Goal: Task Accomplishment & Management: Use online tool/utility

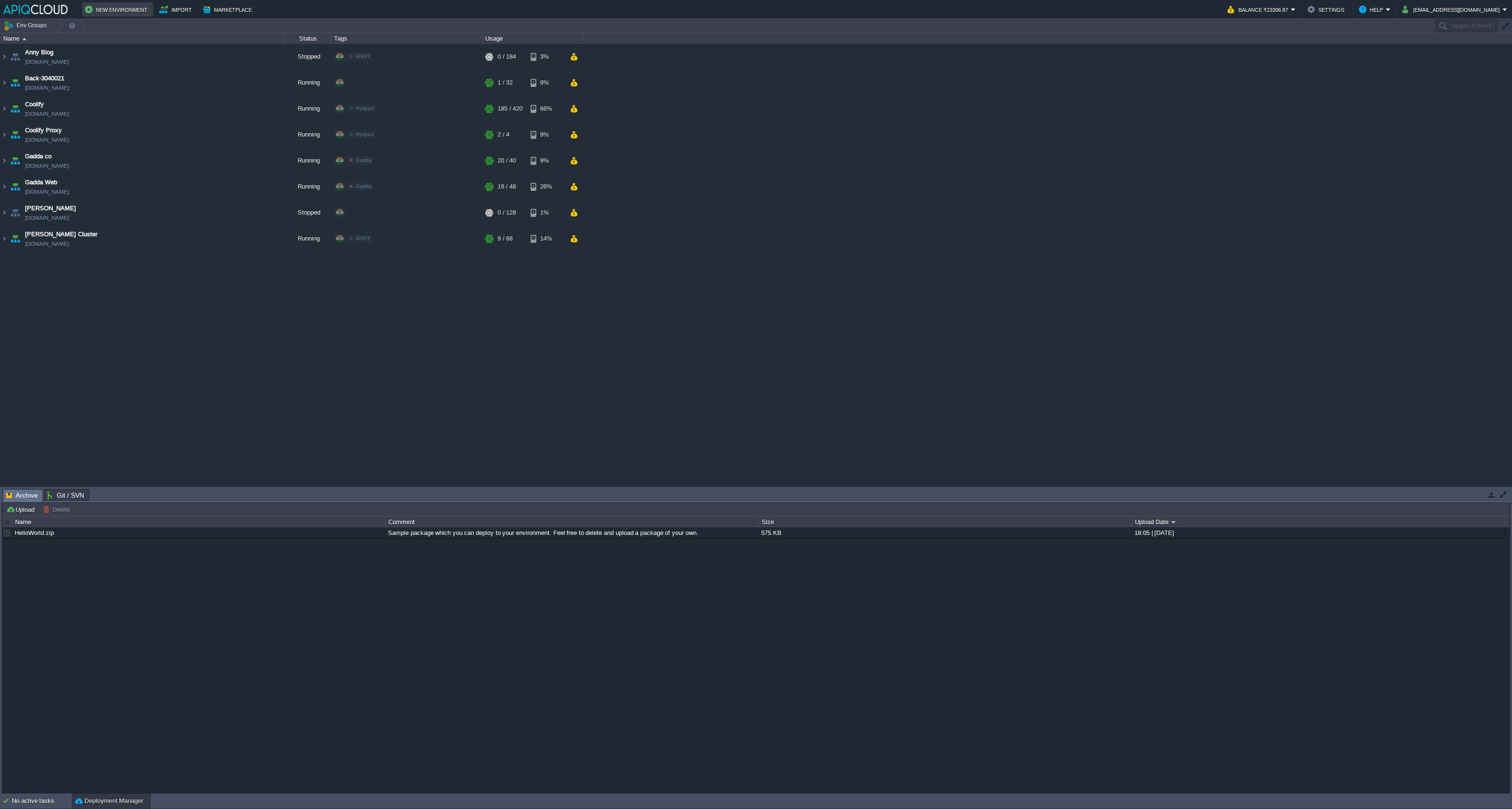
click at [117, 6] on button "New Environment" at bounding box center [118, 10] width 66 height 12
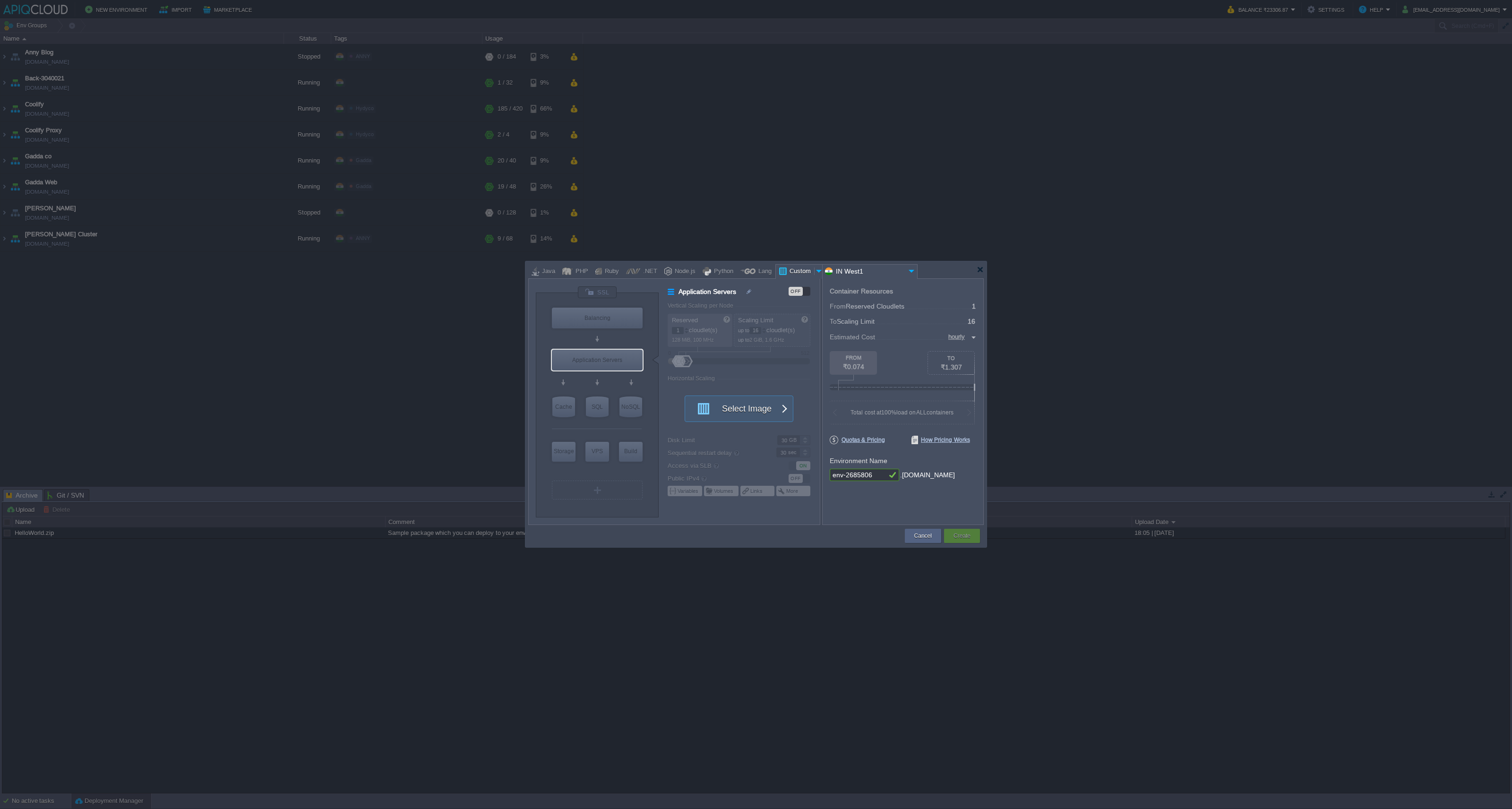
click at [395, 329] on div at bounding box center [756, 404] width 1512 height 809
click at [981, 275] on div at bounding box center [756, 270] width 456 height 17
click at [983, 268] on div at bounding box center [980, 269] width 7 height 7
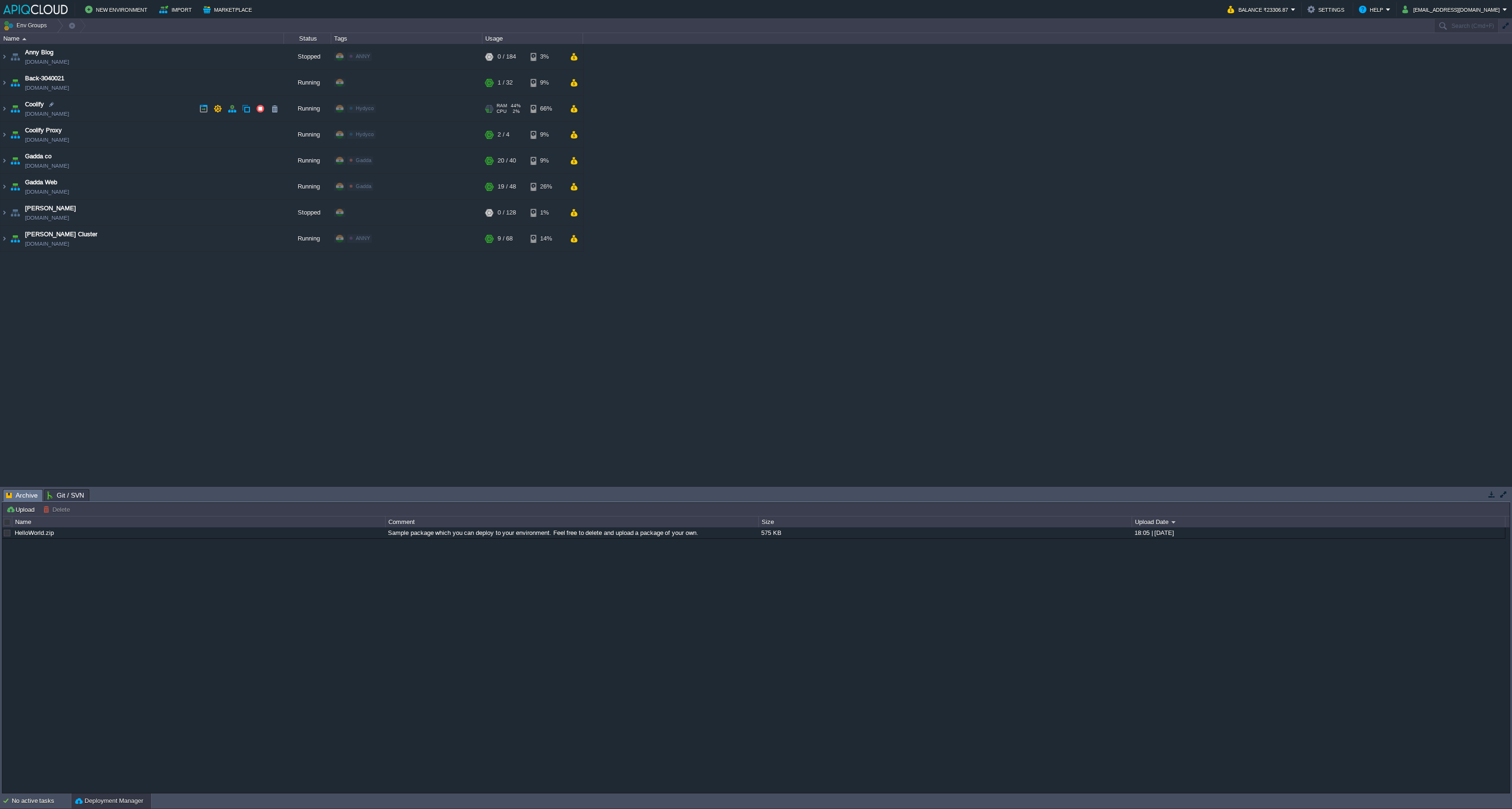
click at [174, 114] on td "Coolify [DOMAIN_NAME]" at bounding box center [141, 109] width 283 height 26
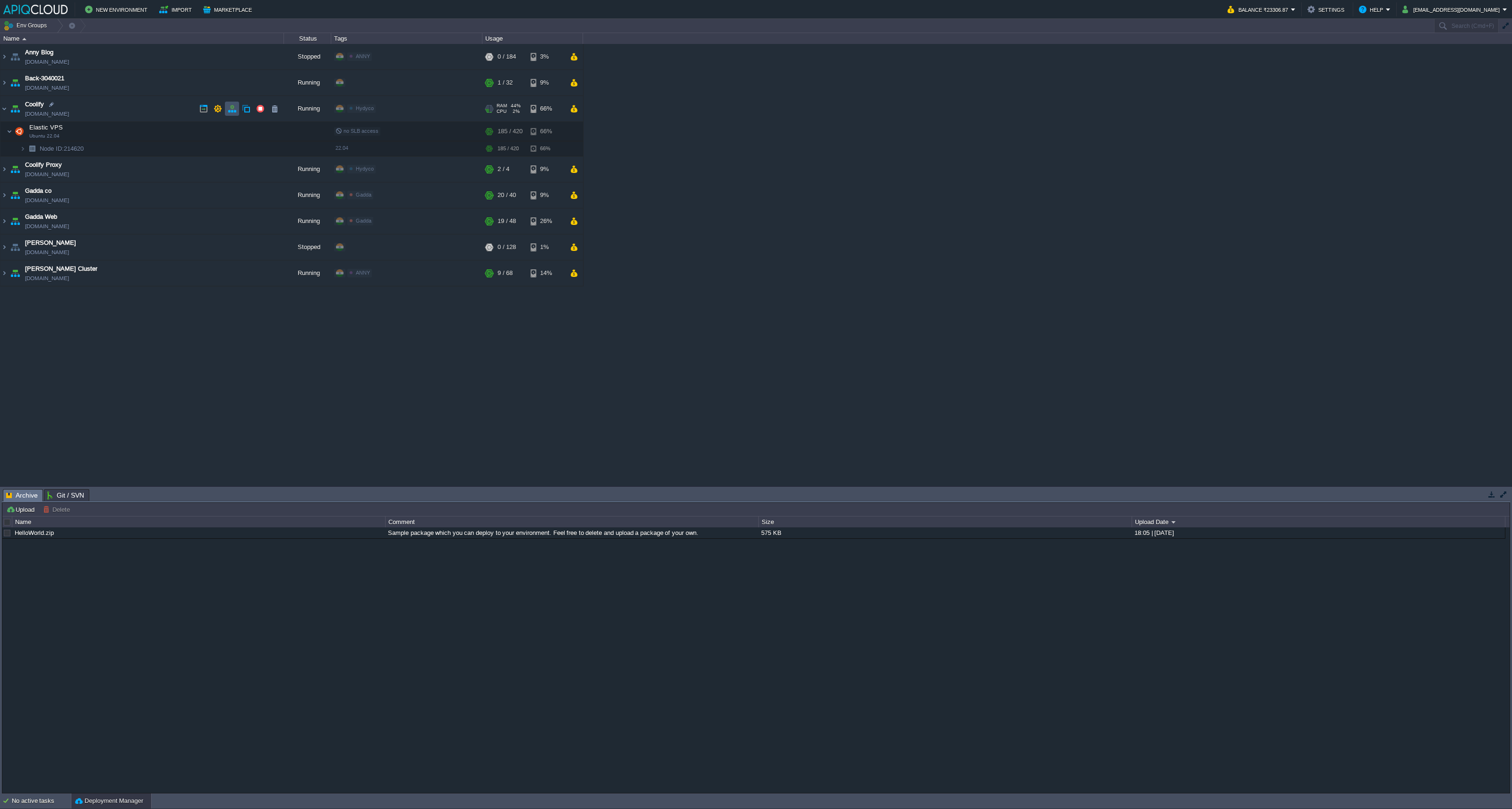
click at [231, 107] on button "button" at bounding box center [231, 109] width 9 height 9
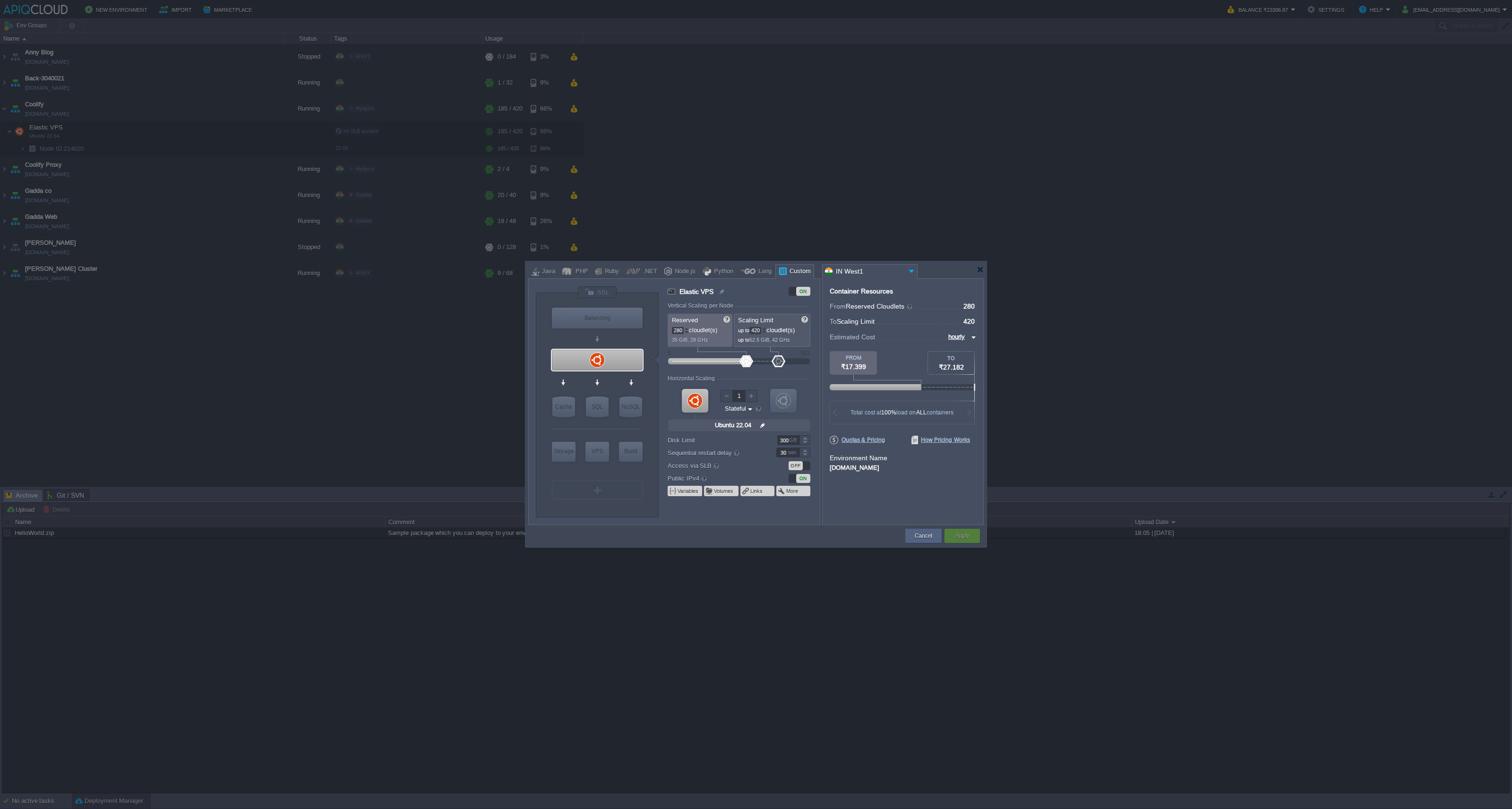
click at [324, 406] on div at bounding box center [756, 404] width 1512 height 809
click at [918, 536] on button "Cancel" at bounding box center [924, 536] width 18 height 10
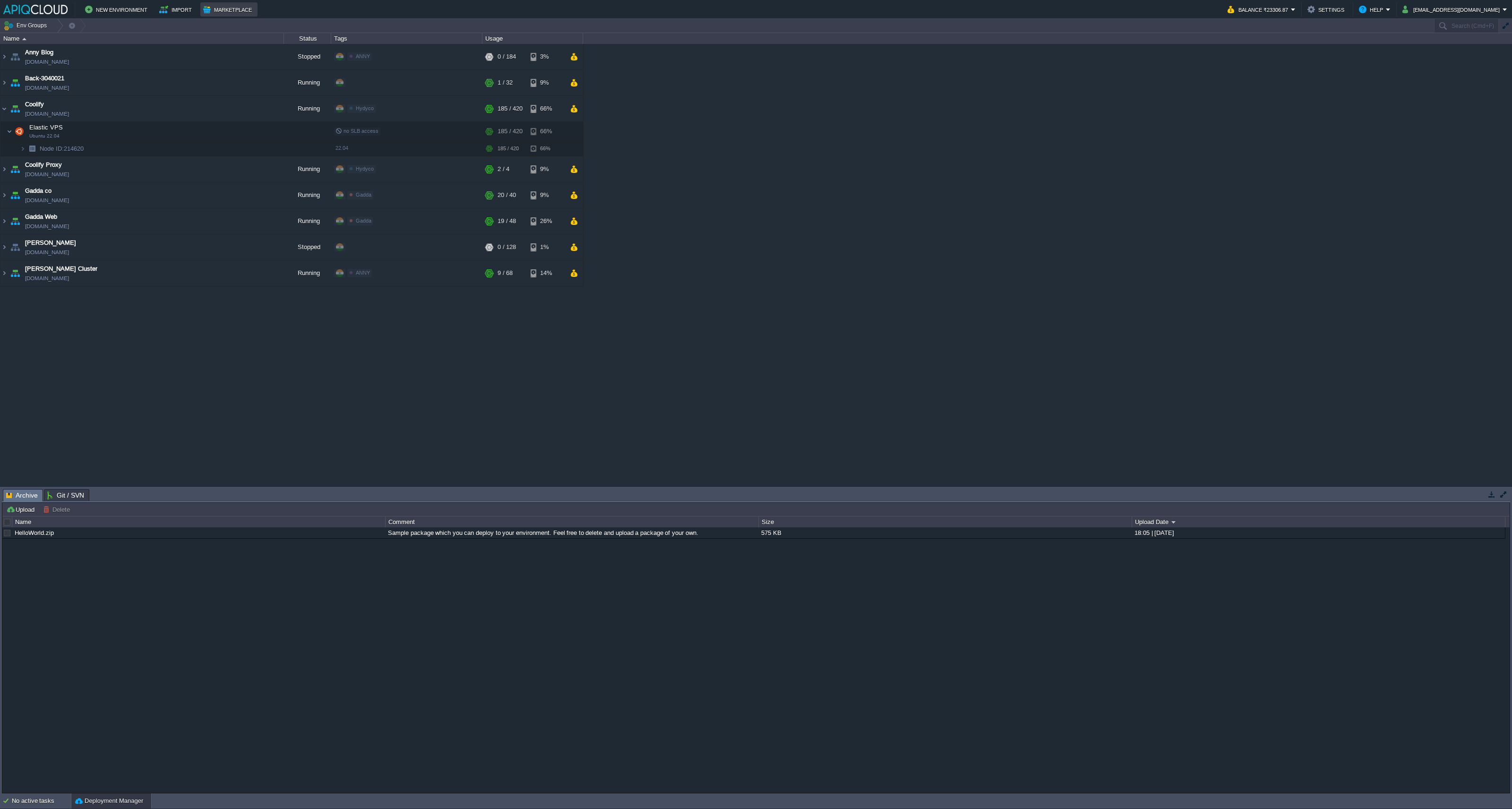
click at [204, 10] on button "Marketplace" at bounding box center [228, 10] width 52 height 12
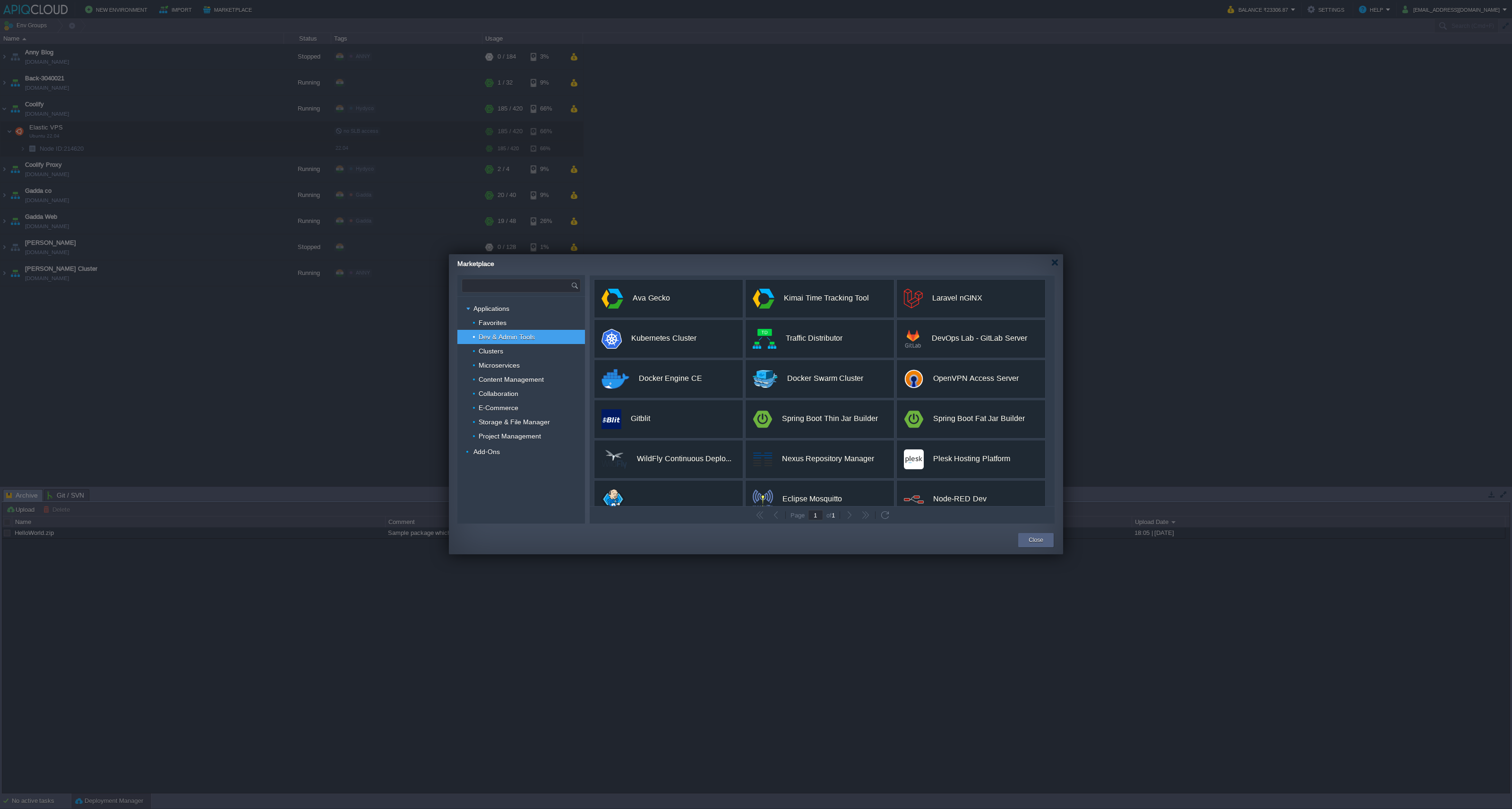
click at [488, 281] on input "text" at bounding box center [516, 285] width 109 height 13
type input "j"
type input "t"
type input "Type application or add-on name"
click at [277, 399] on div at bounding box center [756, 404] width 1512 height 809
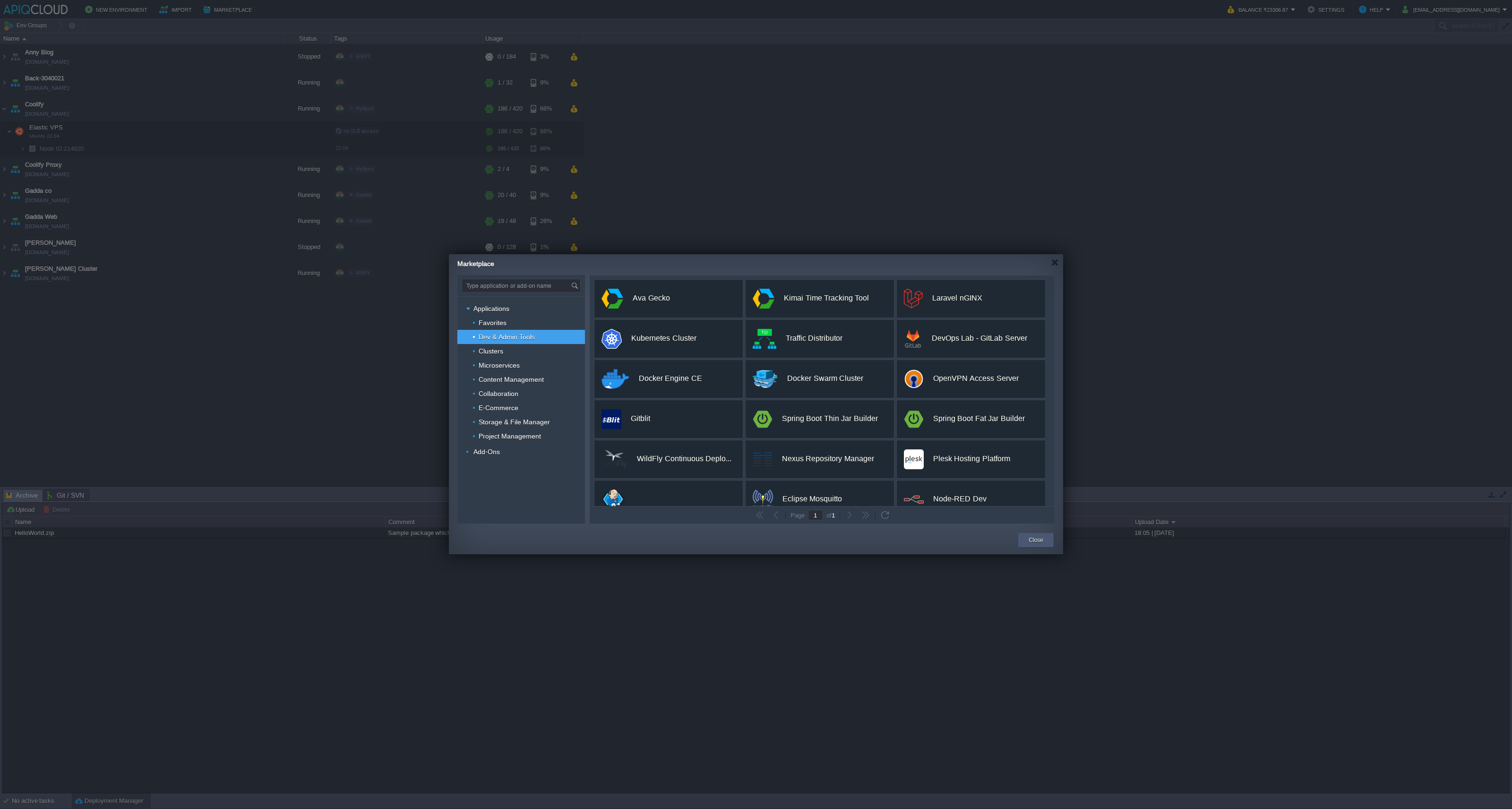
click at [1052, 540] on div "Close" at bounding box center [1036, 540] width 35 height 14
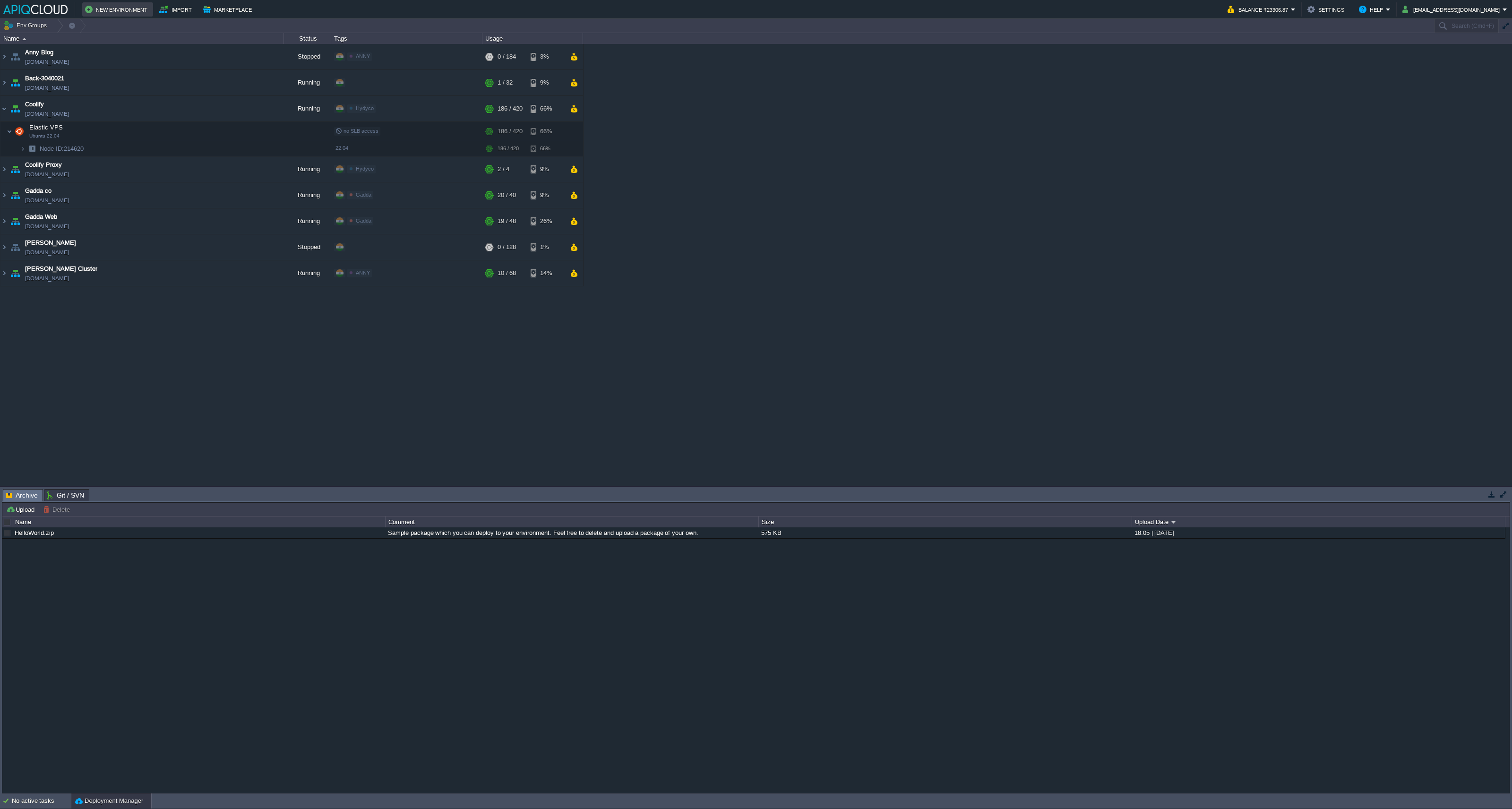
click at [93, 10] on button "New Environment" at bounding box center [118, 10] width 66 height 12
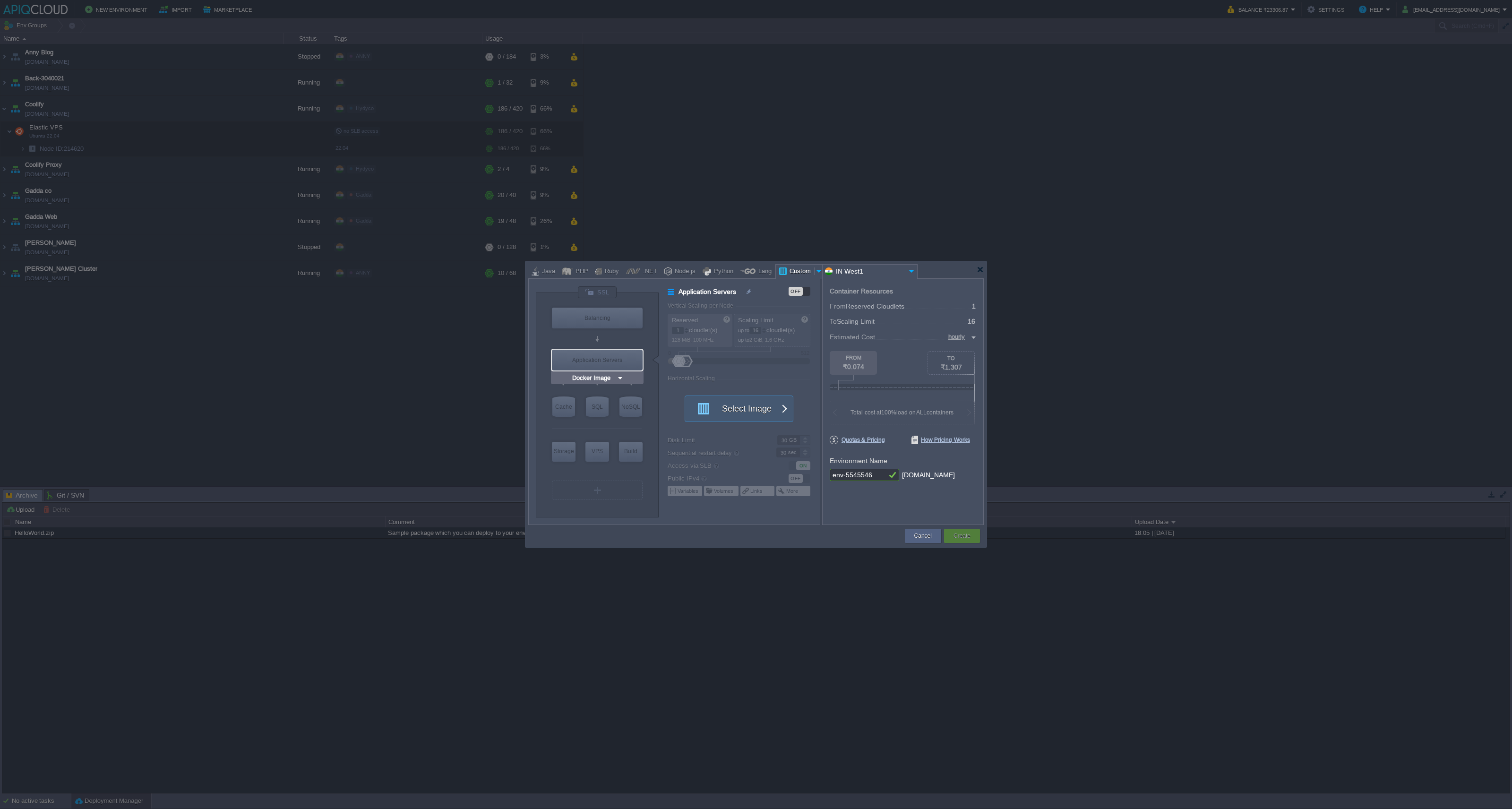
click at [620, 377] on img at bounding box center [620, 379] width 7 height 10
click at [600, 485] on div "More..." at bounding box center [597, 483] width 53 height 12
click at [689, 509] on div "22.04" at bounding box center [699, 509] width 33 height 12
type input "Elastic VPS"
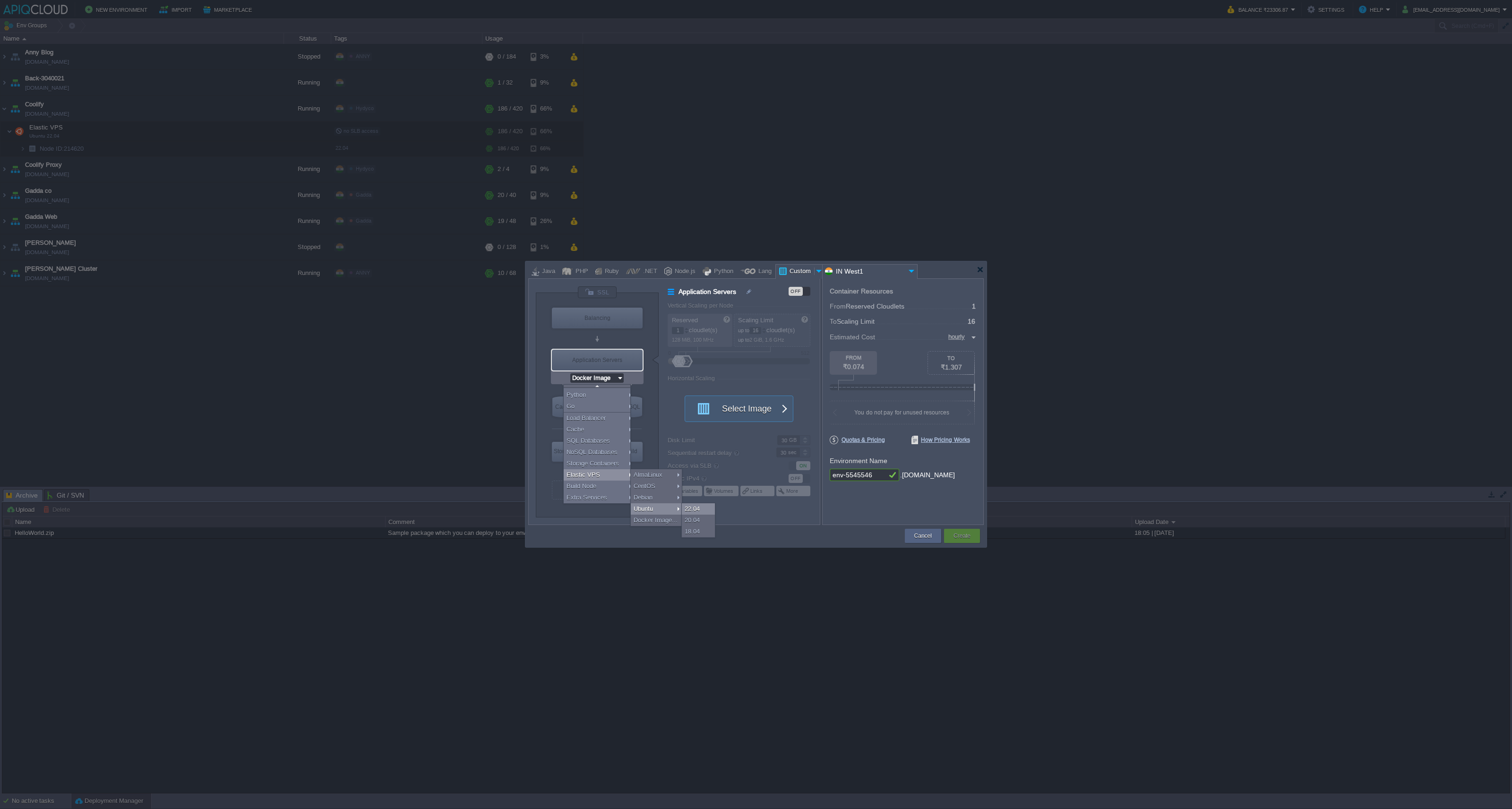
type input "4"
type input "Ubuntu 22.04"
type input "22.04"
type input "Stateful"
type input "Ubuntu 22.04"
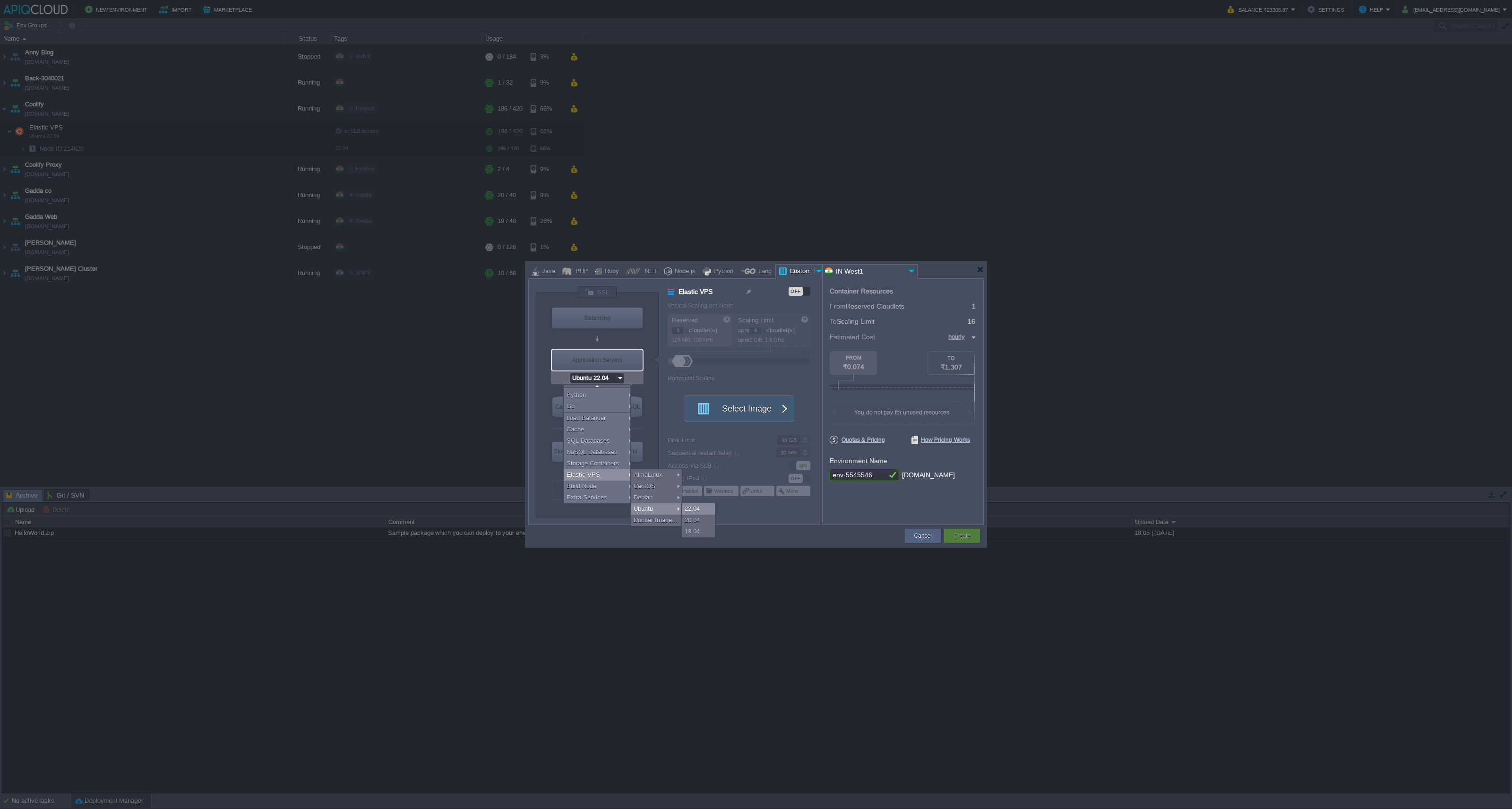
scroll to position [0, 0]
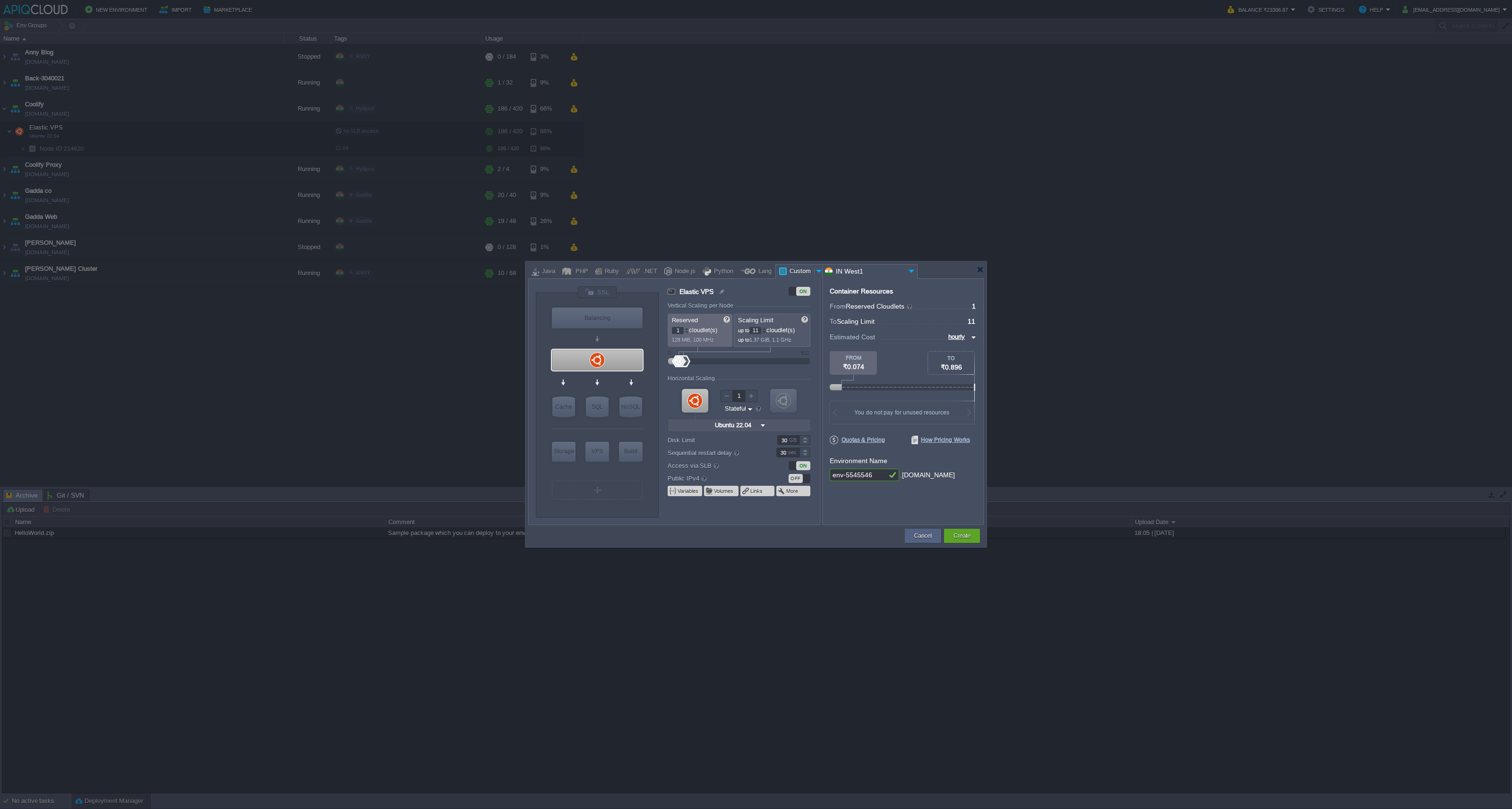
type input "12"
click at [684, 361] on div at bounding box center [684, 361] width 14 height 12
click at [962, 335] on input "hourly" at bounding box center [958, 336] width 24 height 11
click at [963, 350] on div "monthly" at bounding box center [960, 348] width 32 height 12
type input "monthly"
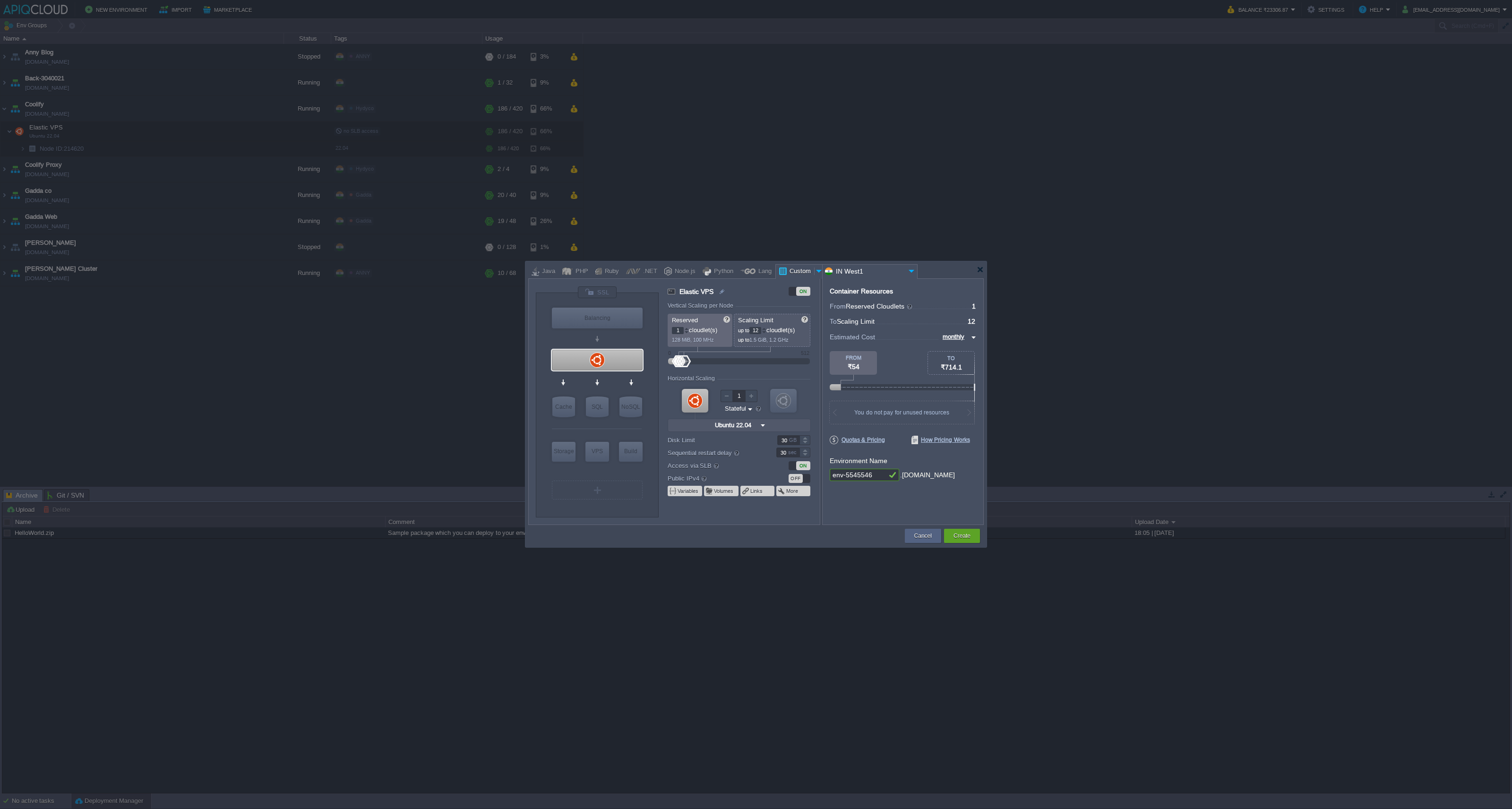
type input "Ubuntu 22.04"
type input "2"
drag, startPoint x: 675, startPoint y: 364, endPoint x: 680, endPoint y: 364, distance: 5.0
click at [680, 364] on div at bounding box center [680, 361] width 14 height 12
click at [683, 363] on div at bounding box center [683, 361] width 14 height 12
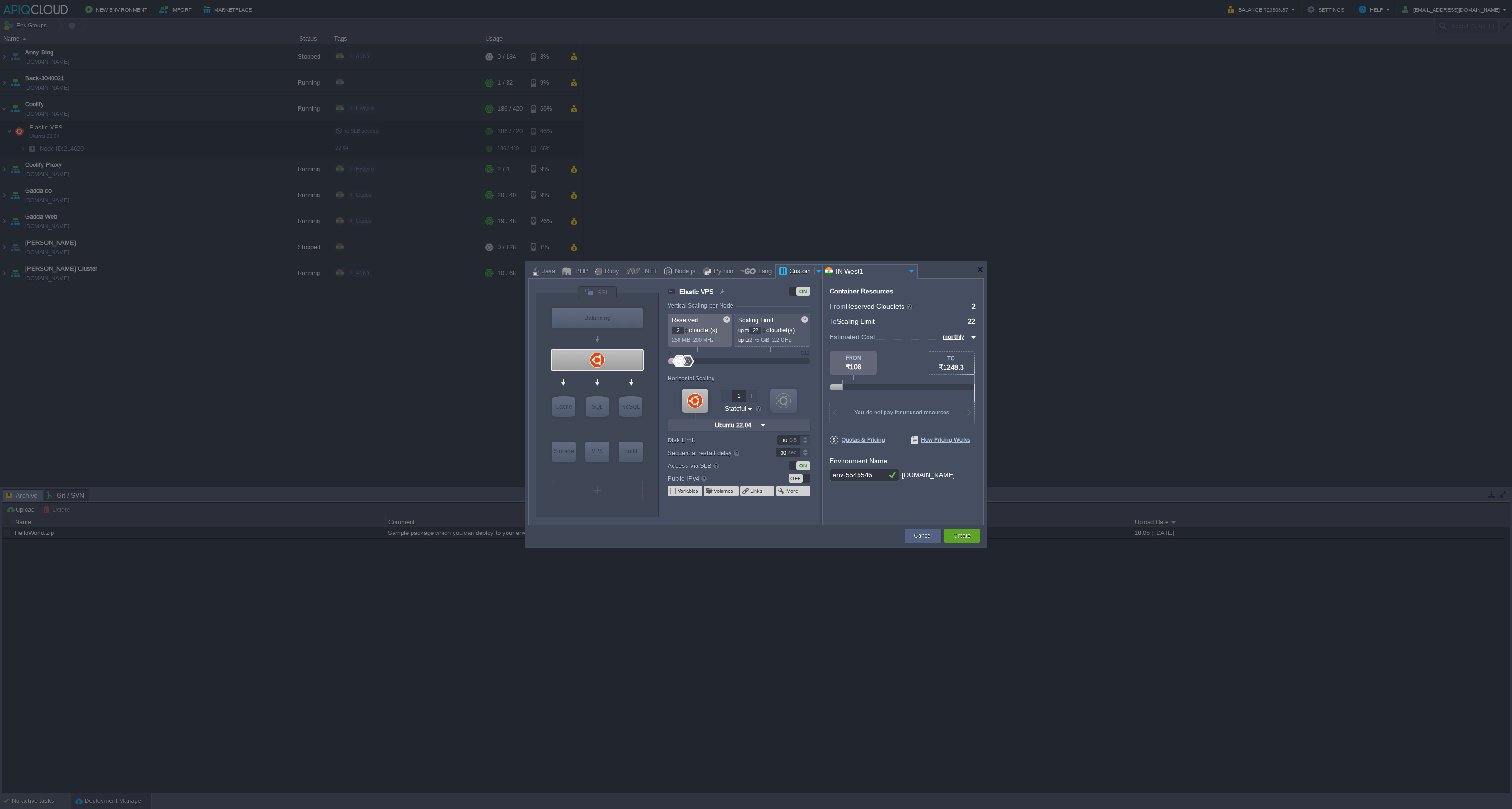
click at [687, 363] on div at bounding box center [687, 361] width 14 height 12
click at [766, 332] on div at bounding box center [764, 331] width 5 height 3
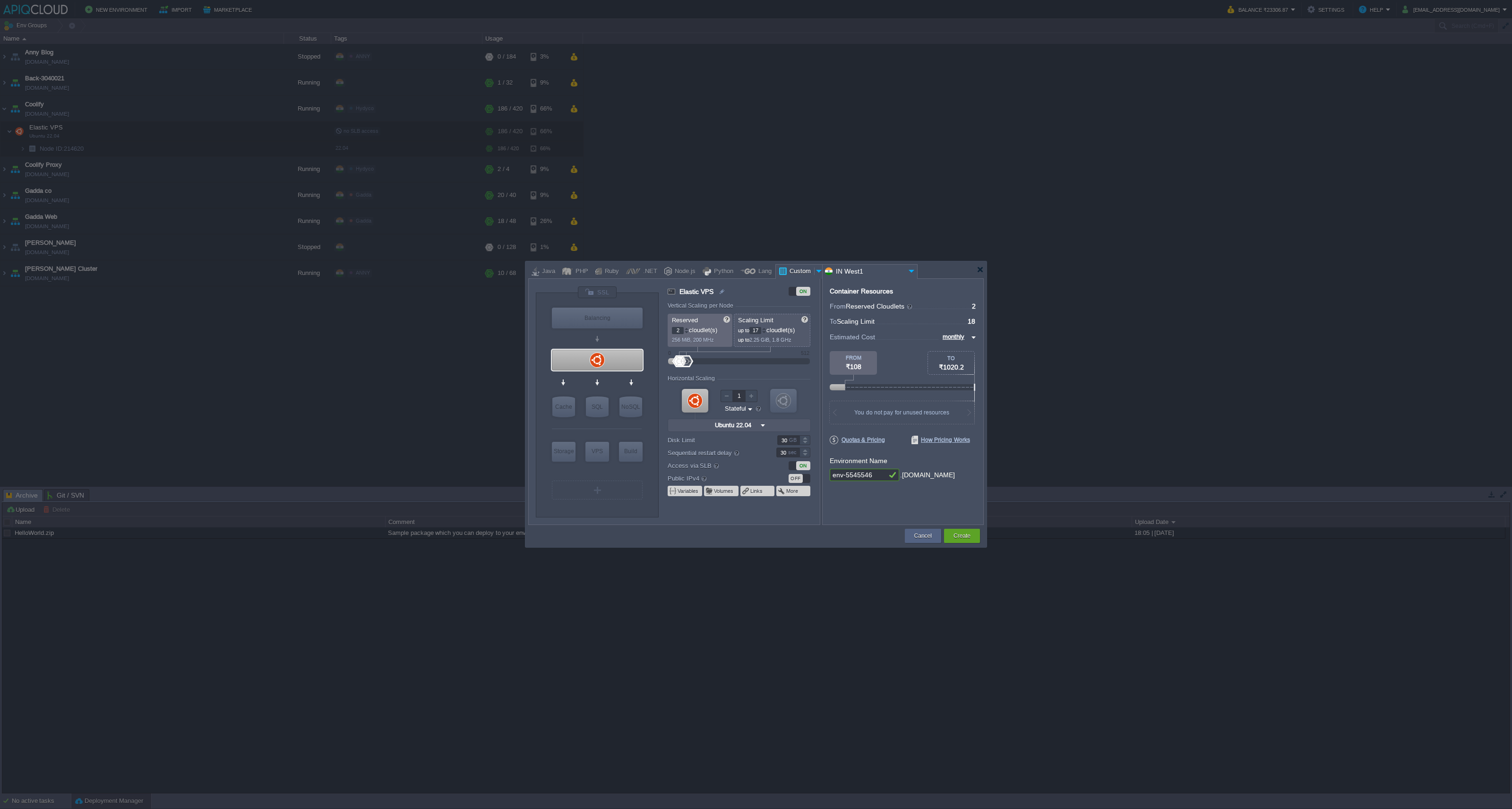
click at [766, 332] on div at bounding box center [764, 331] width 5 height 3
type input "16"
click at [766, 332] on div at bounding box center [764, 331] width 5 height 3
click at [684, 329] on div at bounding box center [686, 329] width 5 height 3
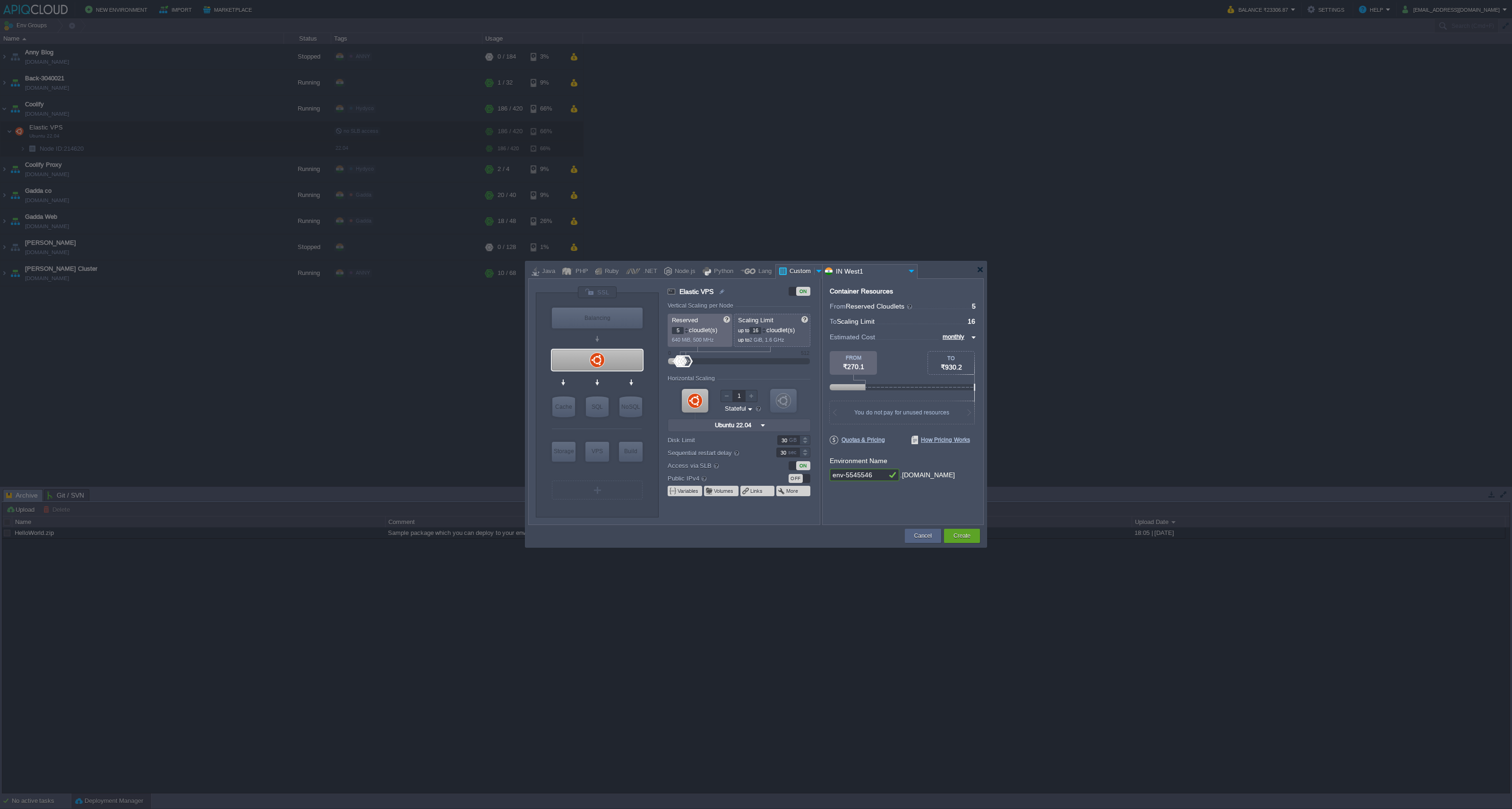
click at [684, 329] on div at bounding box center [686, 329] width 5 height 3
type input "6"
click at [686, 329] on div at bounding box center [686, 329] width 5 height 3
click at [802, 480] on div "OFF" at bounding box center [795, 478] width 14 height 9
click at [788, 436] on input "30" at bounding box center [788, 440] width 23 height 10
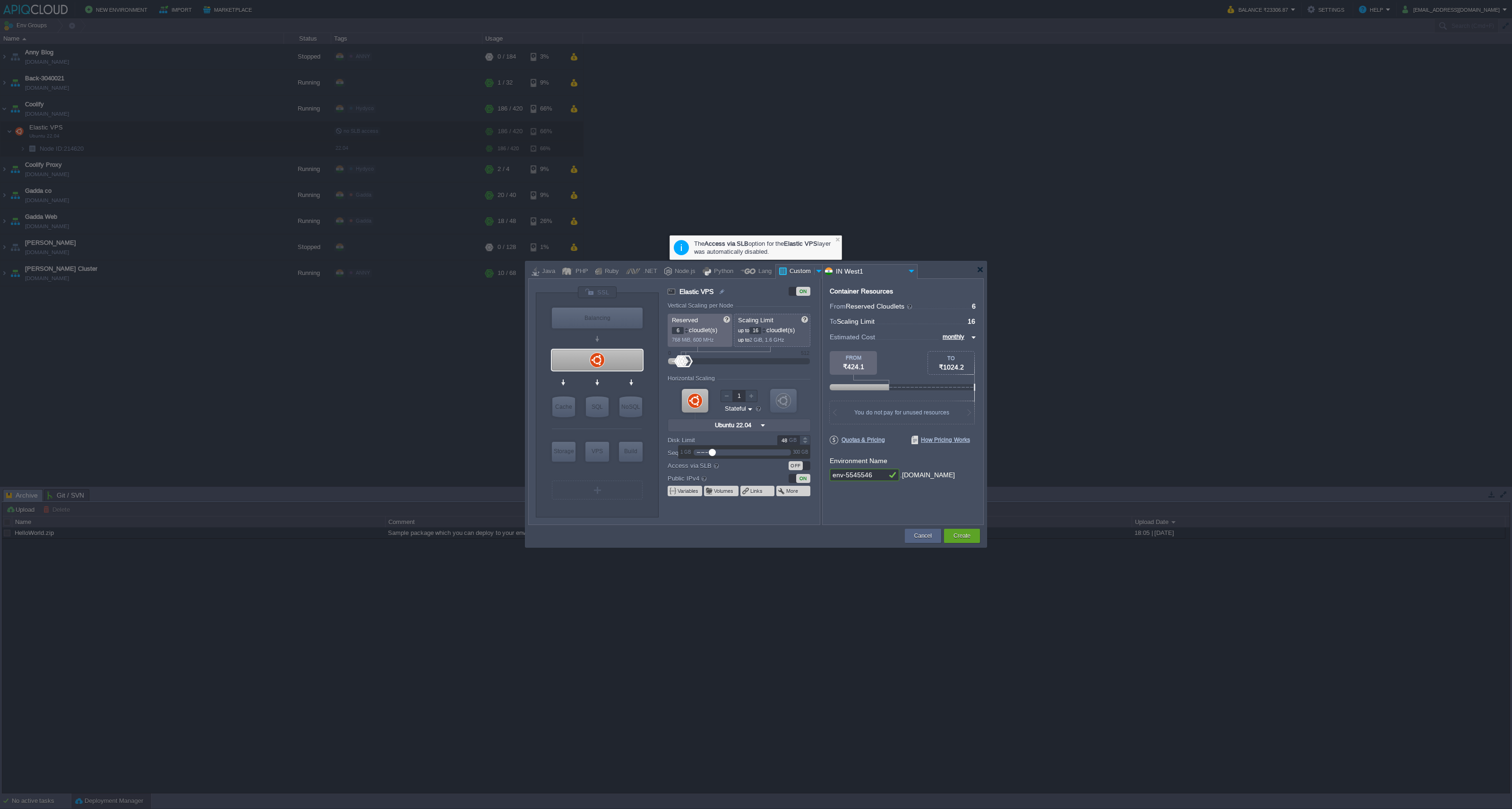
type input "50"
drag, startPoint x: 707, startPoint y: 453, endPoint x: 712, endPoint y: 453, distance: 5.0
click at [712, 453] on div at bounding box center [713, 452] width 7 height 7
click at [752, 513] on form "Vertical Scaling per Node Reserved 6 cloudlet(s) 768 MiB, 600 MHz Scaling Limit…" at bounding box center [743, 413] width 152 height 223
click at [962, 534] on button "Create" at bounding box center [962, 536] width 17 height 10
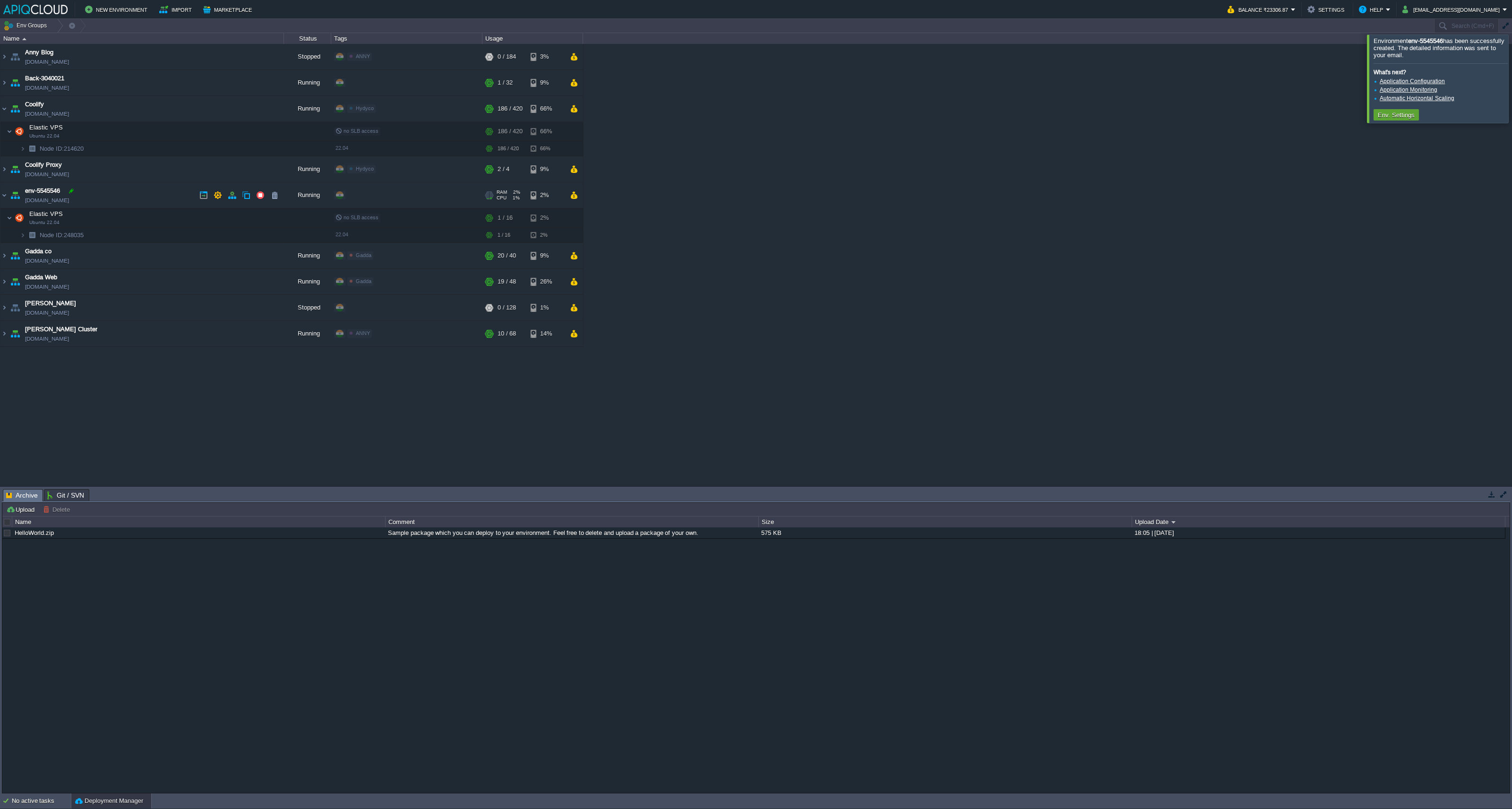
click at [71, 189] on div at bounding box center [71, 190] width 9 height 9
type input "Typesense"
click at [240, 218] on button "button" at bounding box center [241, 218] width 9 height 9
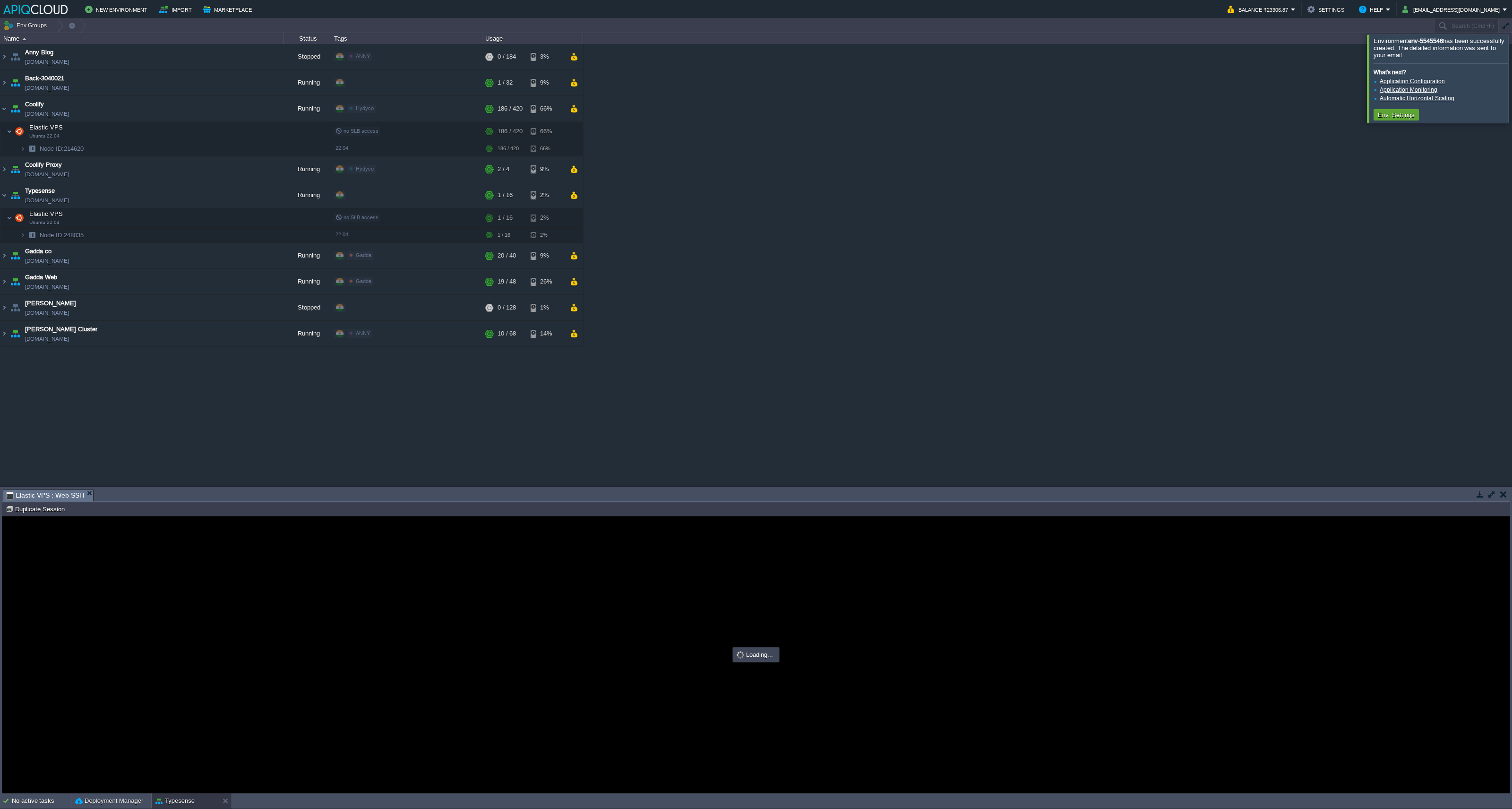
click at [650, 651] on div at bounding box center [756, 655] width 1508 height 277
type input "#000000"
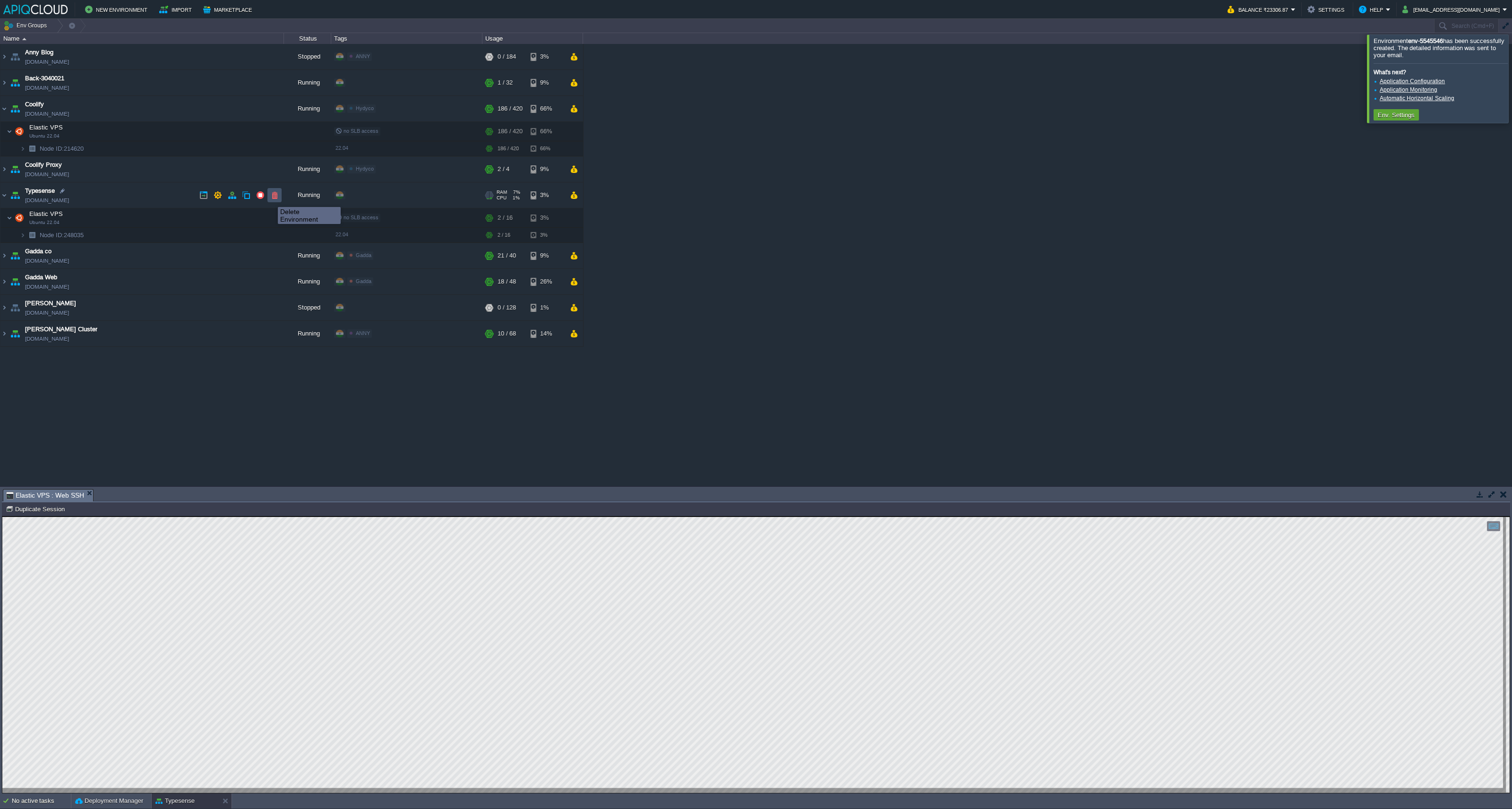
click at [271, 198] on button "button" at bounding box center [275, 195] width 9 height 9
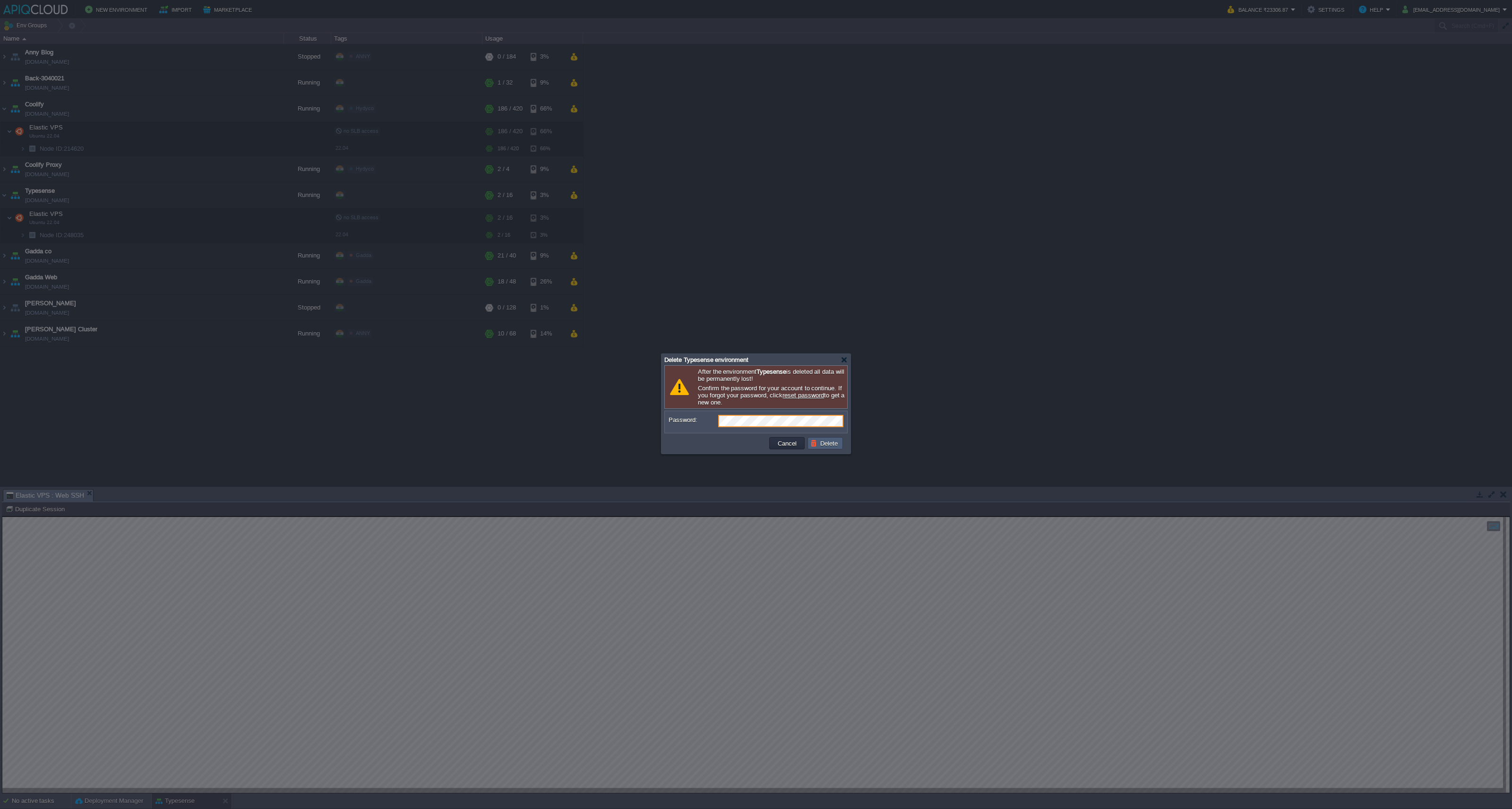
click at [828, 447] on button "Delete" at bounding box center [826, 443] width 30 height 9
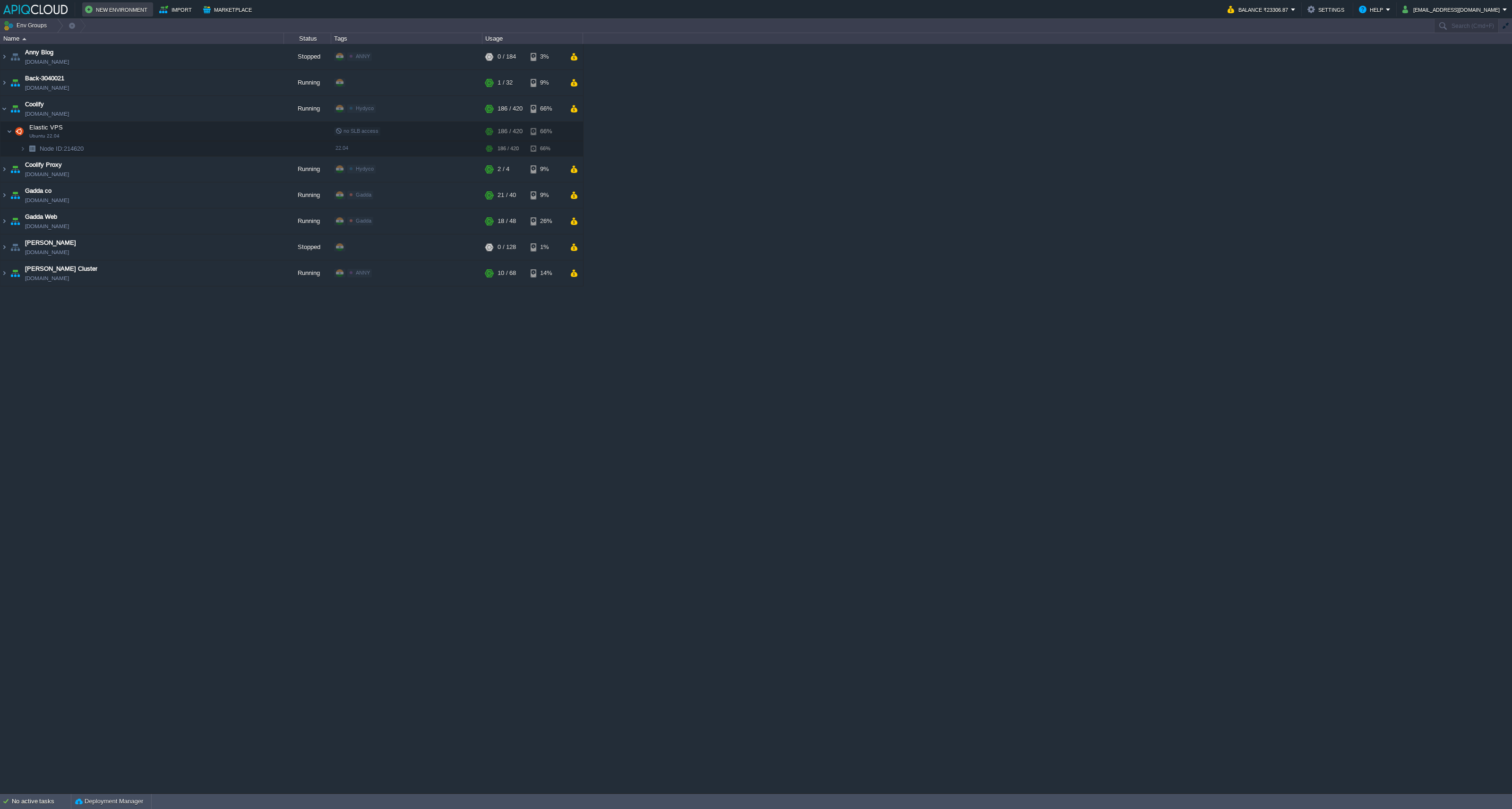
click at [128, 12] on button "New Environment" at bounding box center [118, 10] width 66 height 12
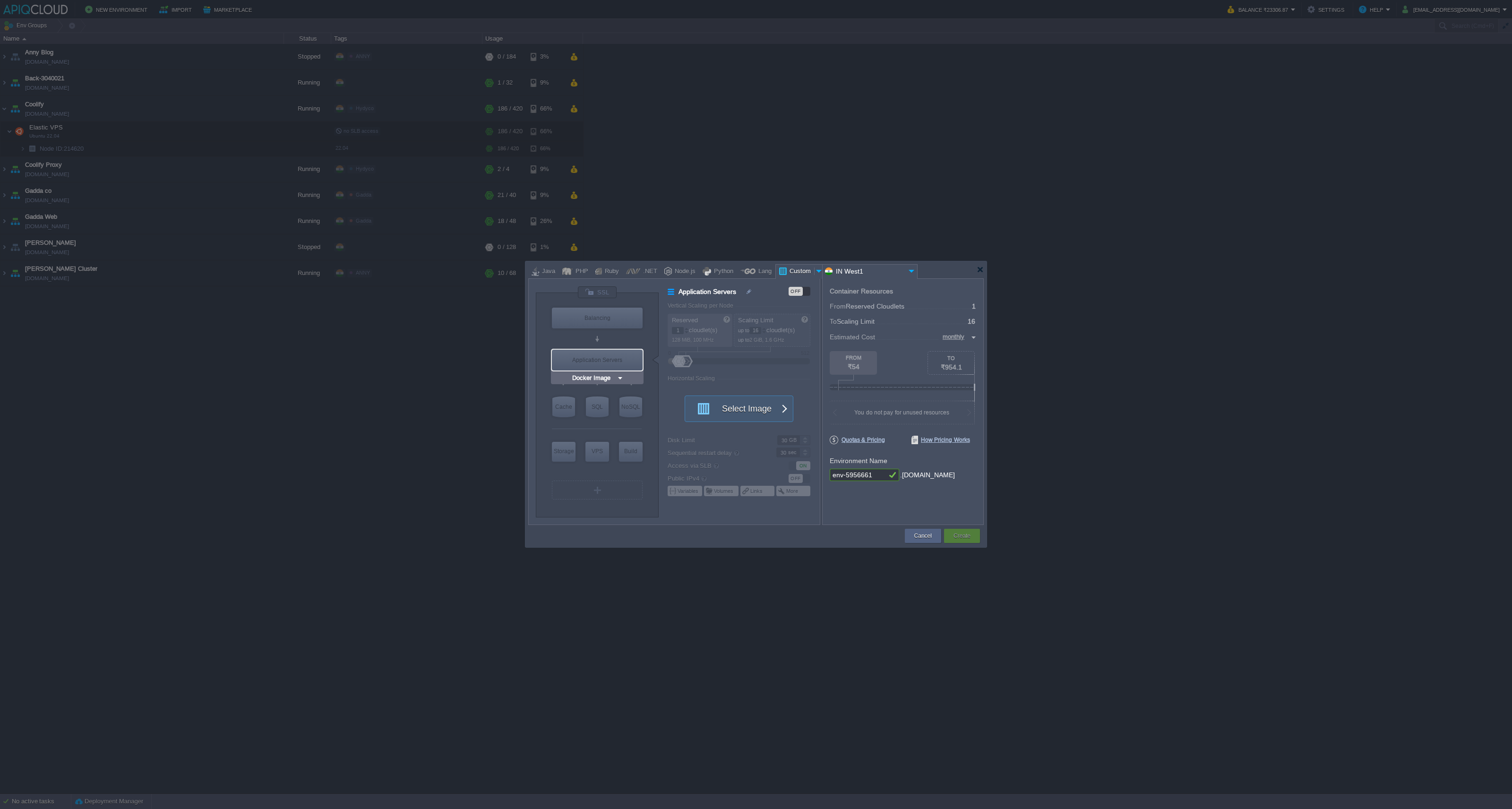
click at [620, 376] on img at bounding box center [620, 379] width 7 height 10
click at [599, 481] on div "More..." at bounding box center [597, 483] width 53 height 12
click at [701, 498] on div "27.5.1" at bounding box center [706, 498] width 33 height 12
type input "Extra Services"
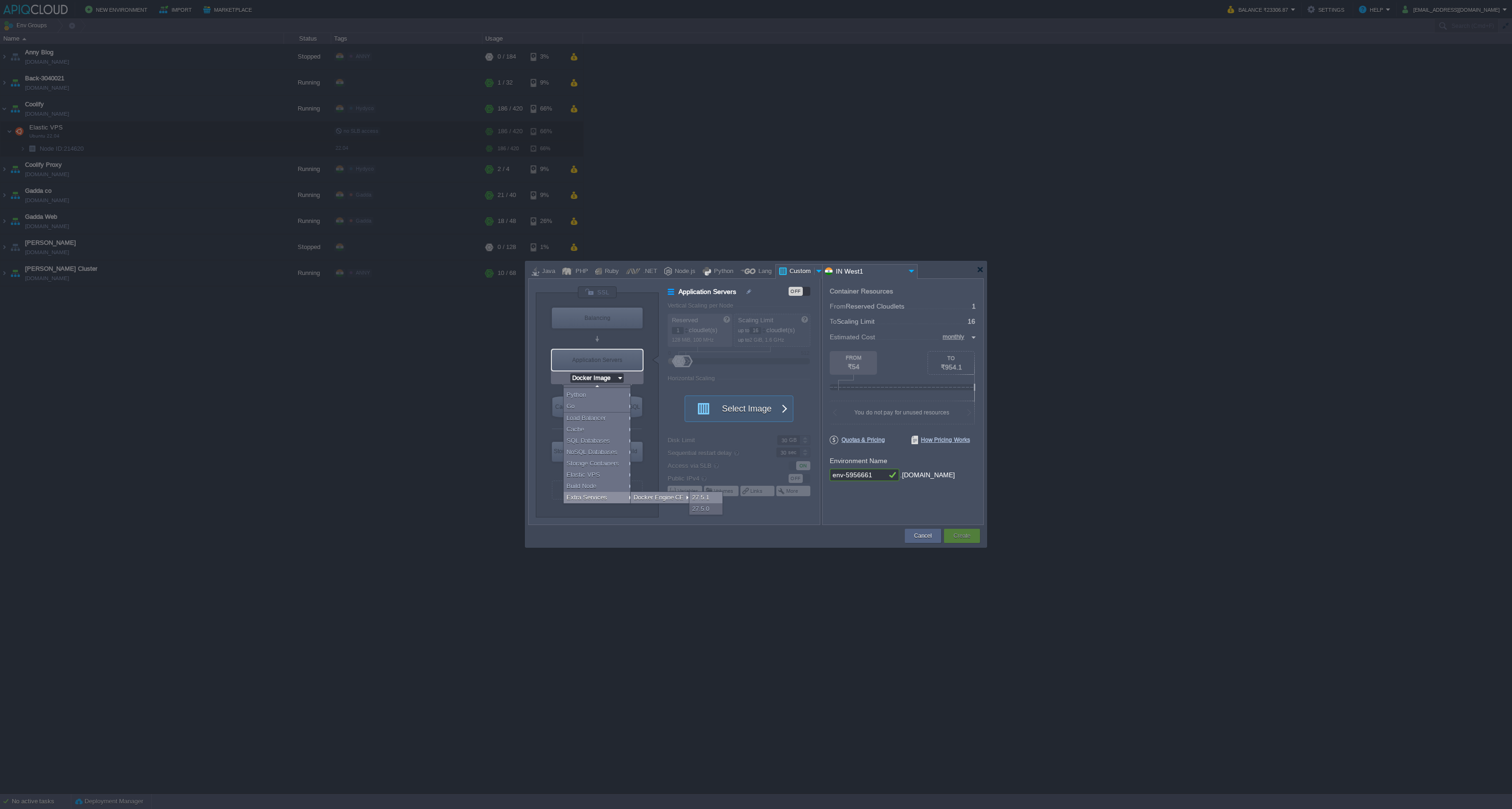
type input "6"
type input "Docker Engine CE 27.5.1"
type input "27.5.1-almalin..."
type input "Docker Engine CE 27.5.1"
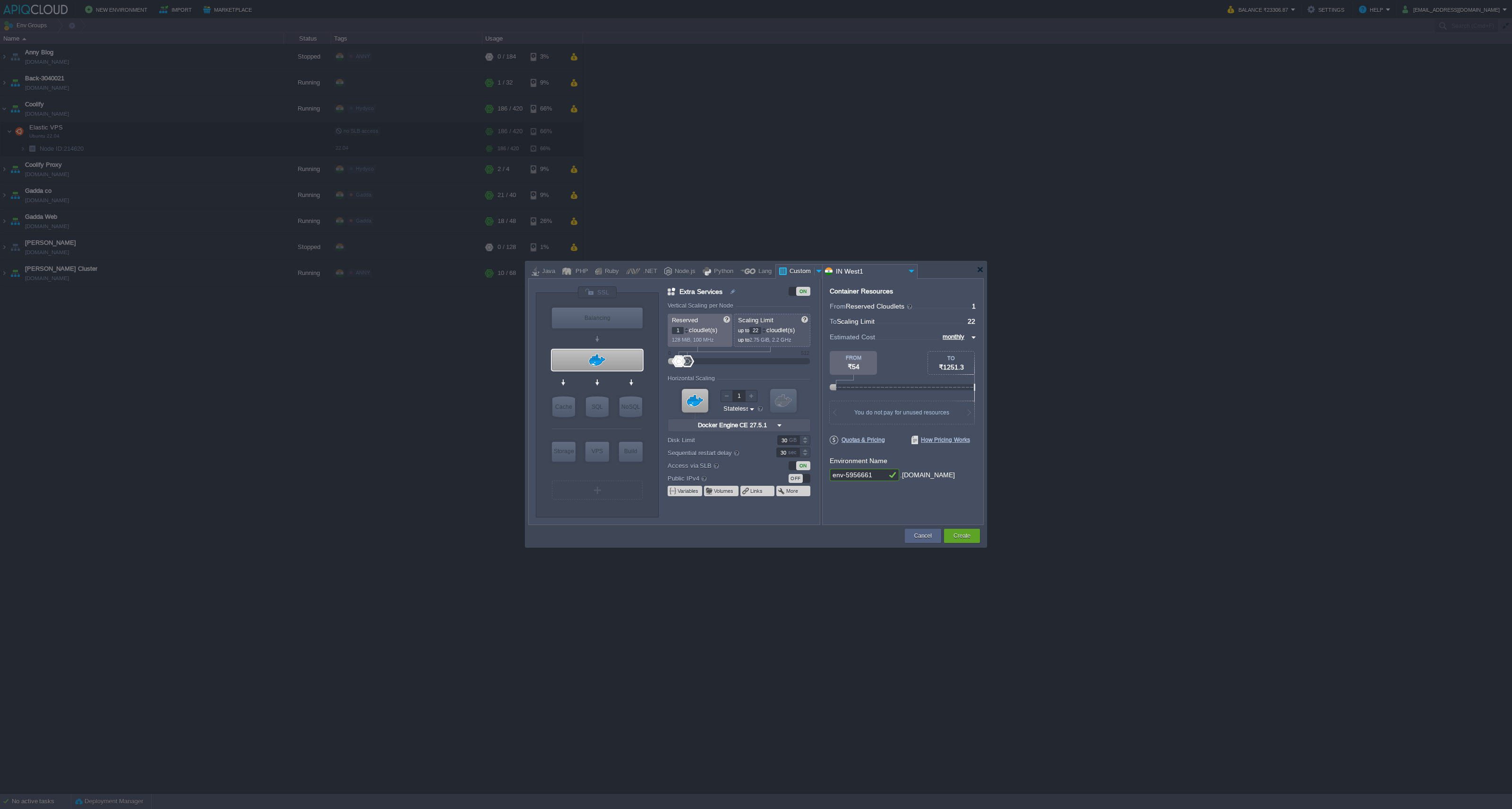
type input "24"
click at [687, 364] on div at bounding box center [688, 361] width 14 height 12
type input "8"
click at [682, 362] on div at bounding box center [682, 361] width 14 height 12
click at [767, 330] on div at bounding box center [764, 331] width 5 height 3
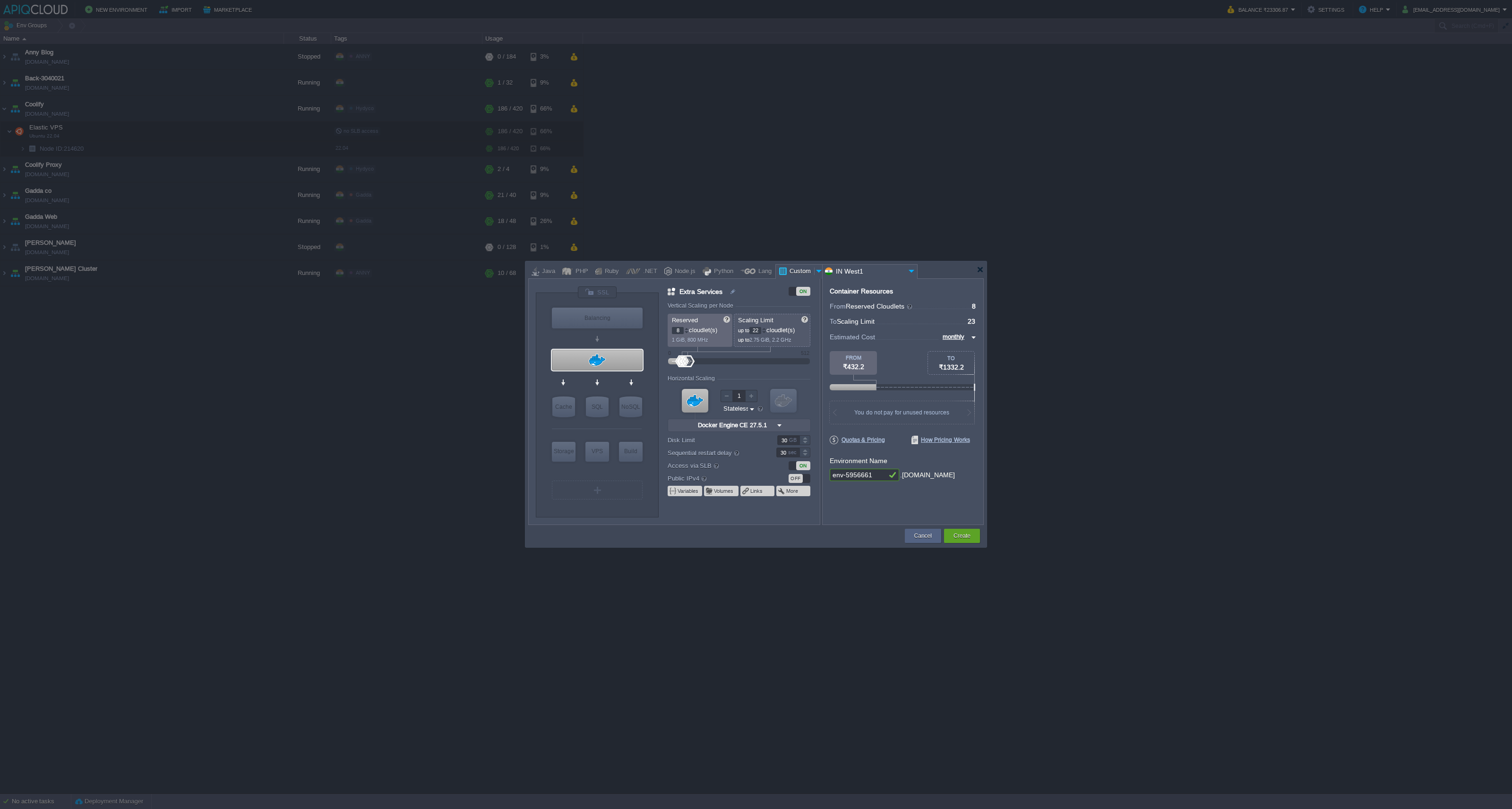
click at [767, 330] on div at bounding box center [764, 331] width 5 height 3
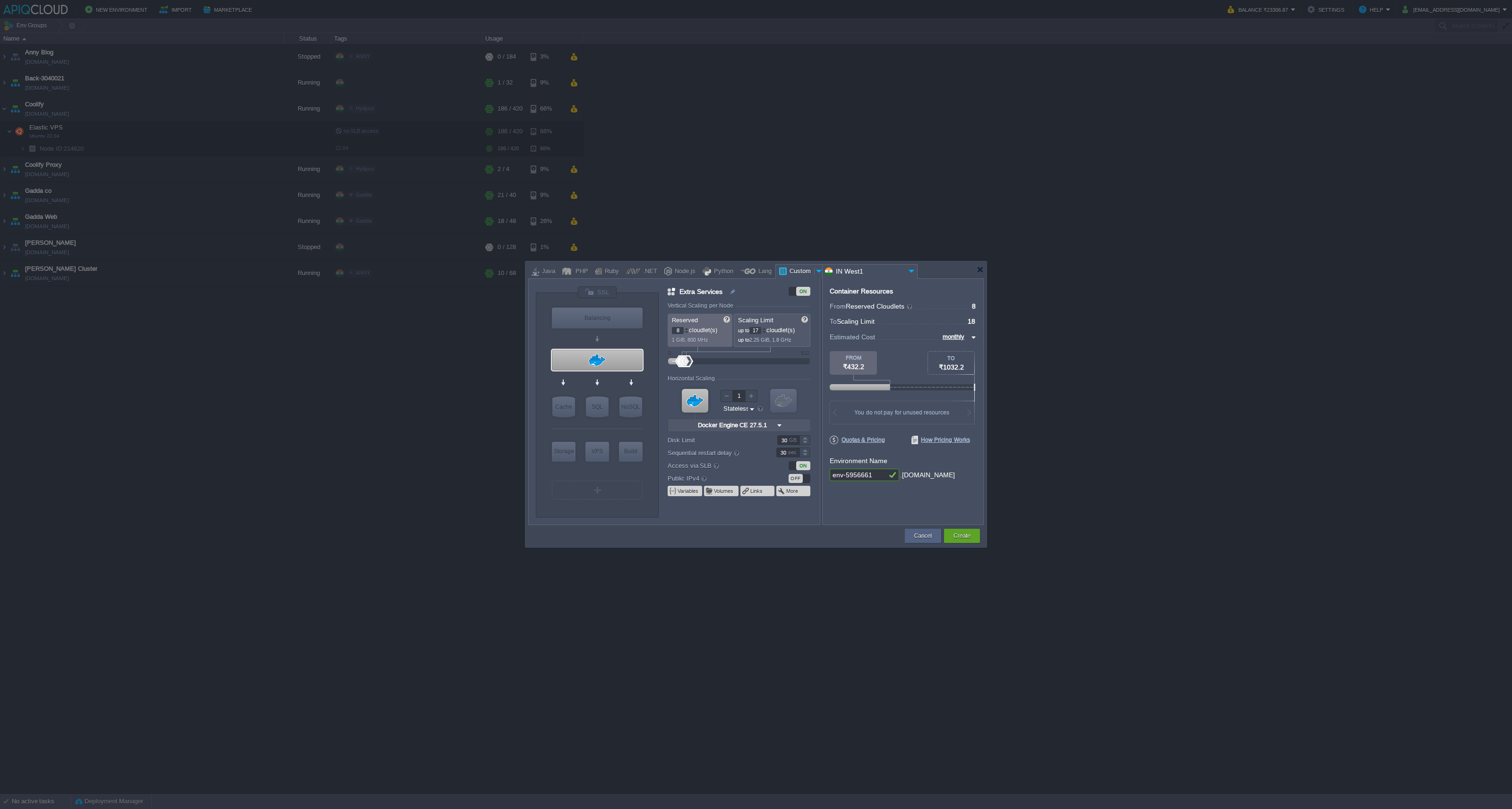
click at [767, 330] on div at bounding box center [764, 331] width 5 height 3
type input "16"
click at [767, 330] on div at bounding box center [764, 331] width 5 height 3
click at [801, 480] on div "OFF" at bounding box center [795, 478] width 14 height 9
click at [788, 437] on input "30" at bounding box center [788, 440] width 23 height 10
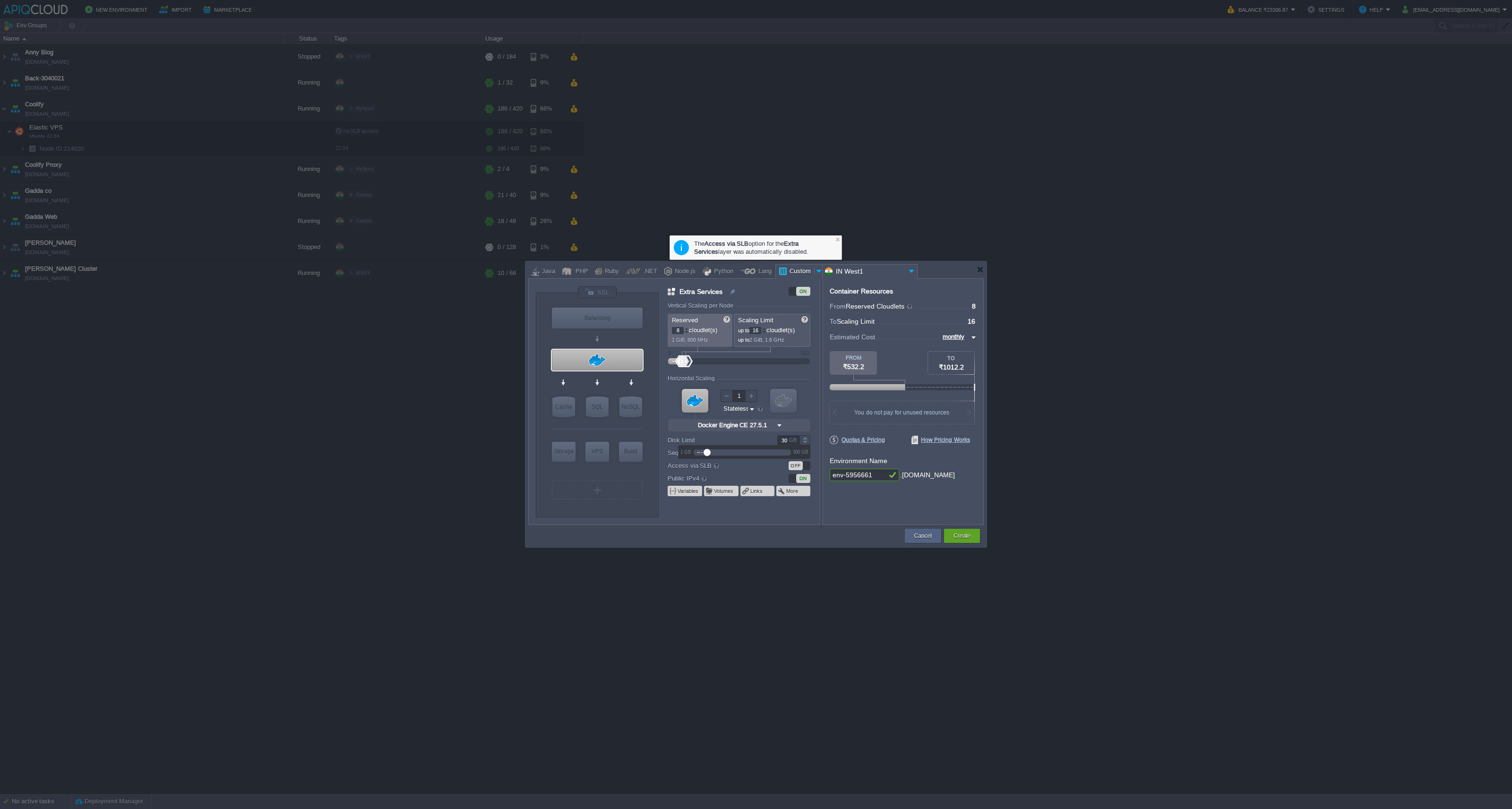
drag, startPoint x: 709, startPoint y: 448, endPoint x: 716, endPoint y: 449, distance: 7.1
click at [716, 449] on div at bounding box center [742, 452] width 97 height 11
drag, startPoint x: 711, startPoint y: 451, endPoint x: 721, endPoint y: 451, distance: 10.0
click at [721, 451] on div at bounding box center [742, 452] width 97 height 11
type input "50"
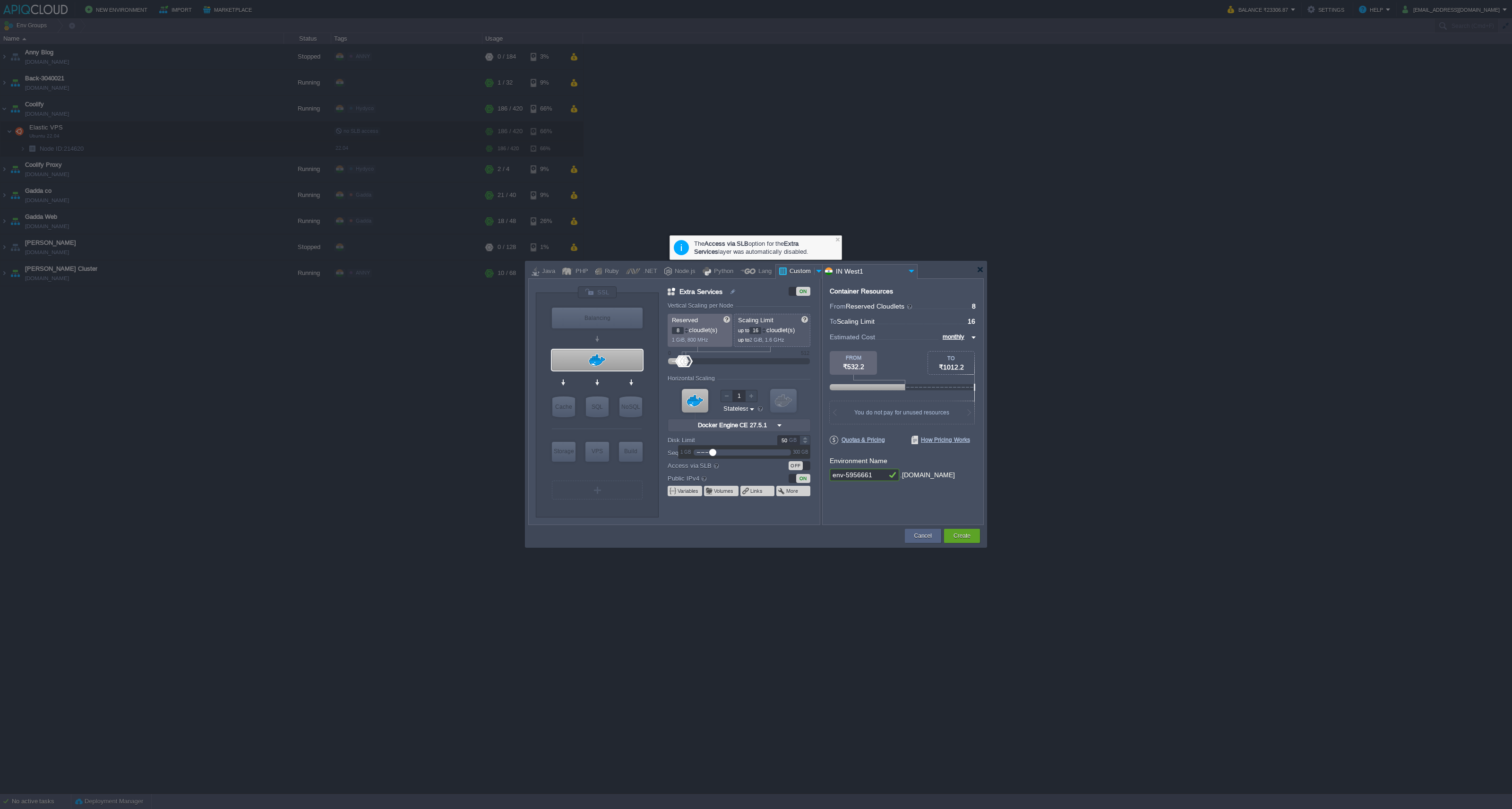
click at [712, 450] on div at bounding box center [713, 452] width 7 height 7
click at [958, 535] on button "Create" at bounding box center [962, 536] width 17 height 10
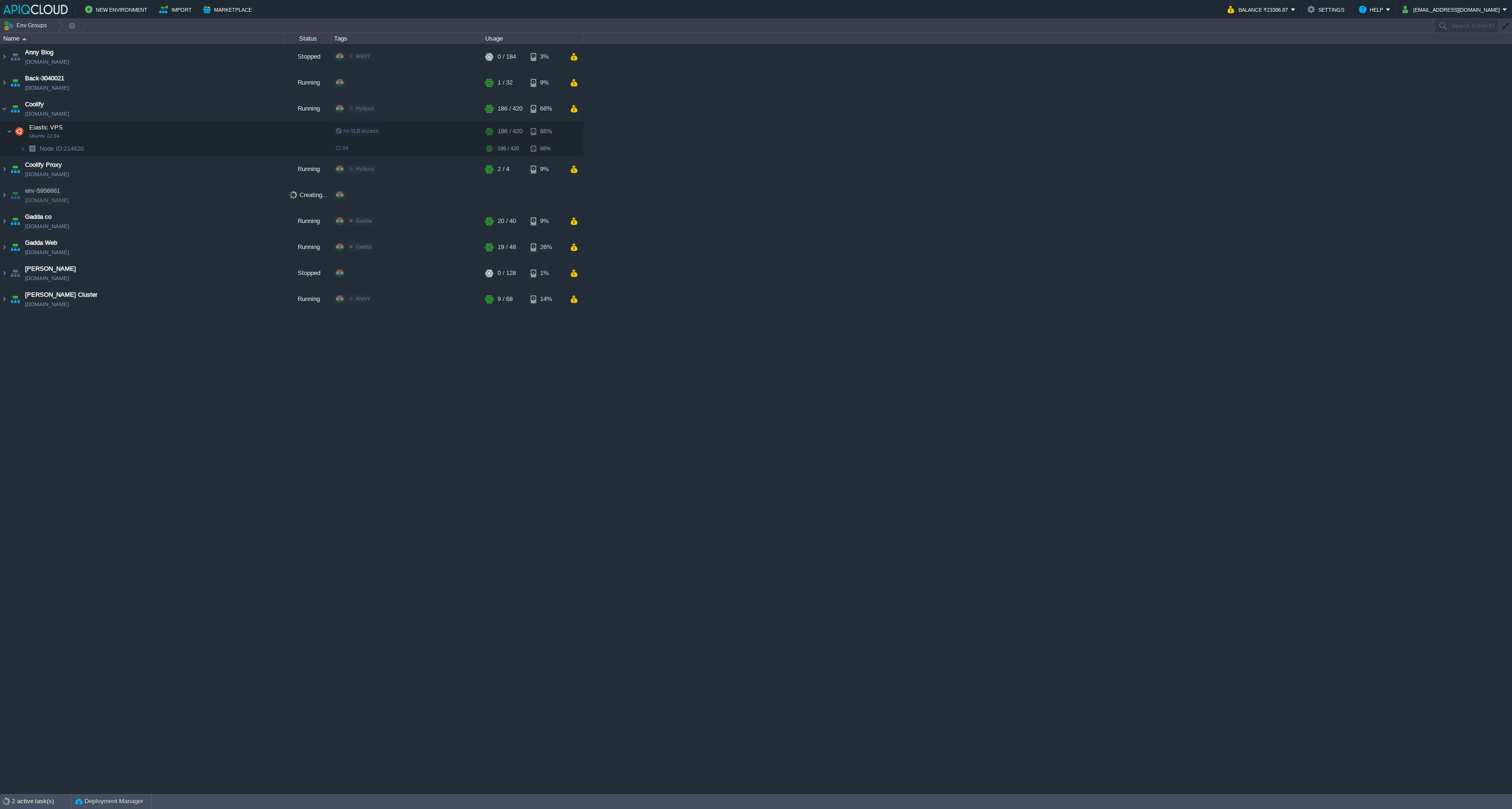
click at [1192, 326] on div "[PERSON_NAME] Blog [DOMAIN_NAME] Stopped ANNY Edit RAM 0% CPU 0% 0 / 184 3% Bac…" at bounding box center [756, 419] width 1512 height 749
click at [7, 53] on img at bounding box center [4, 57] width 8 height 25
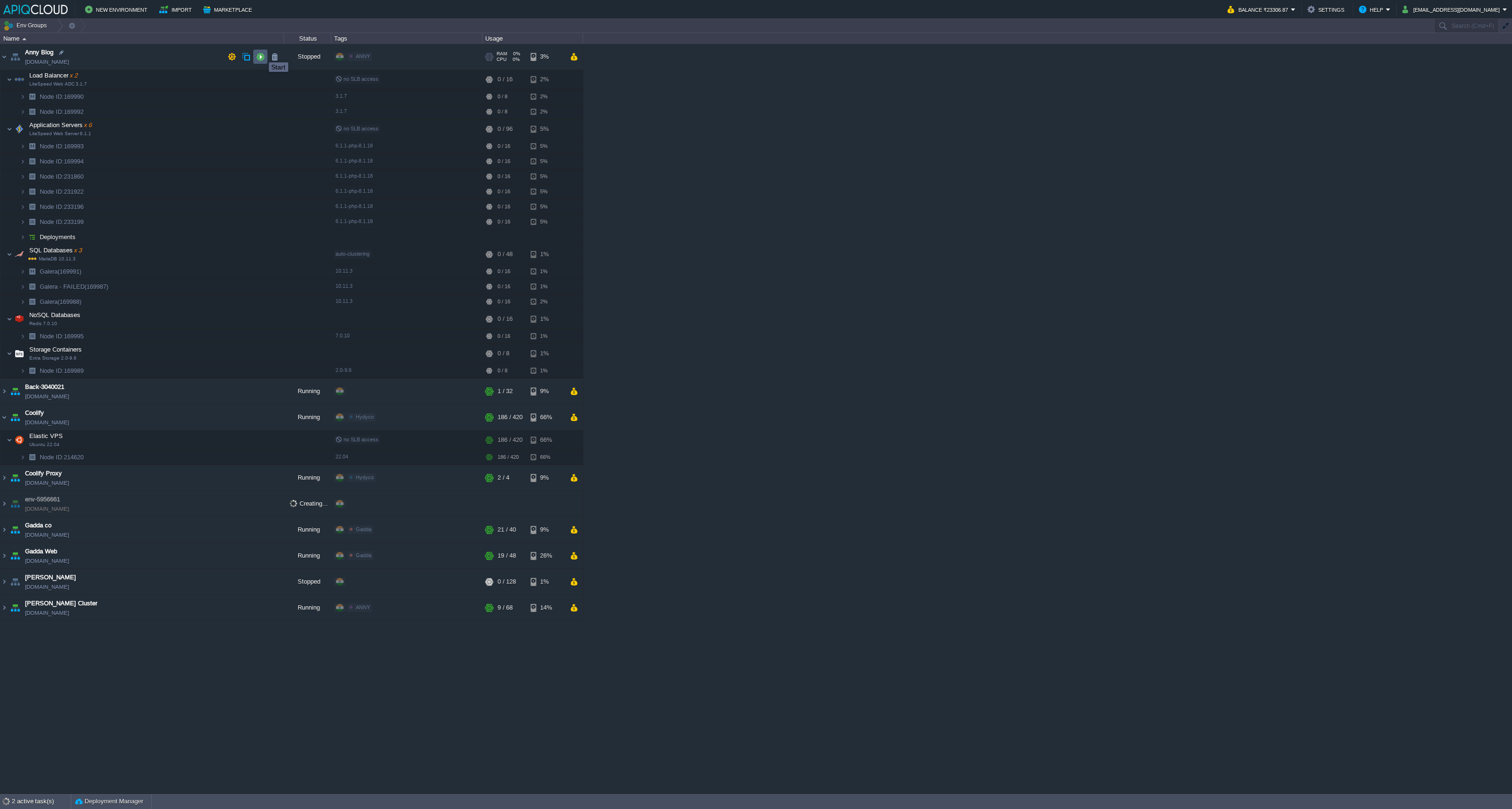
click at [262, 54] on button "button" at bounding box center [260, 57] width 9 height 9
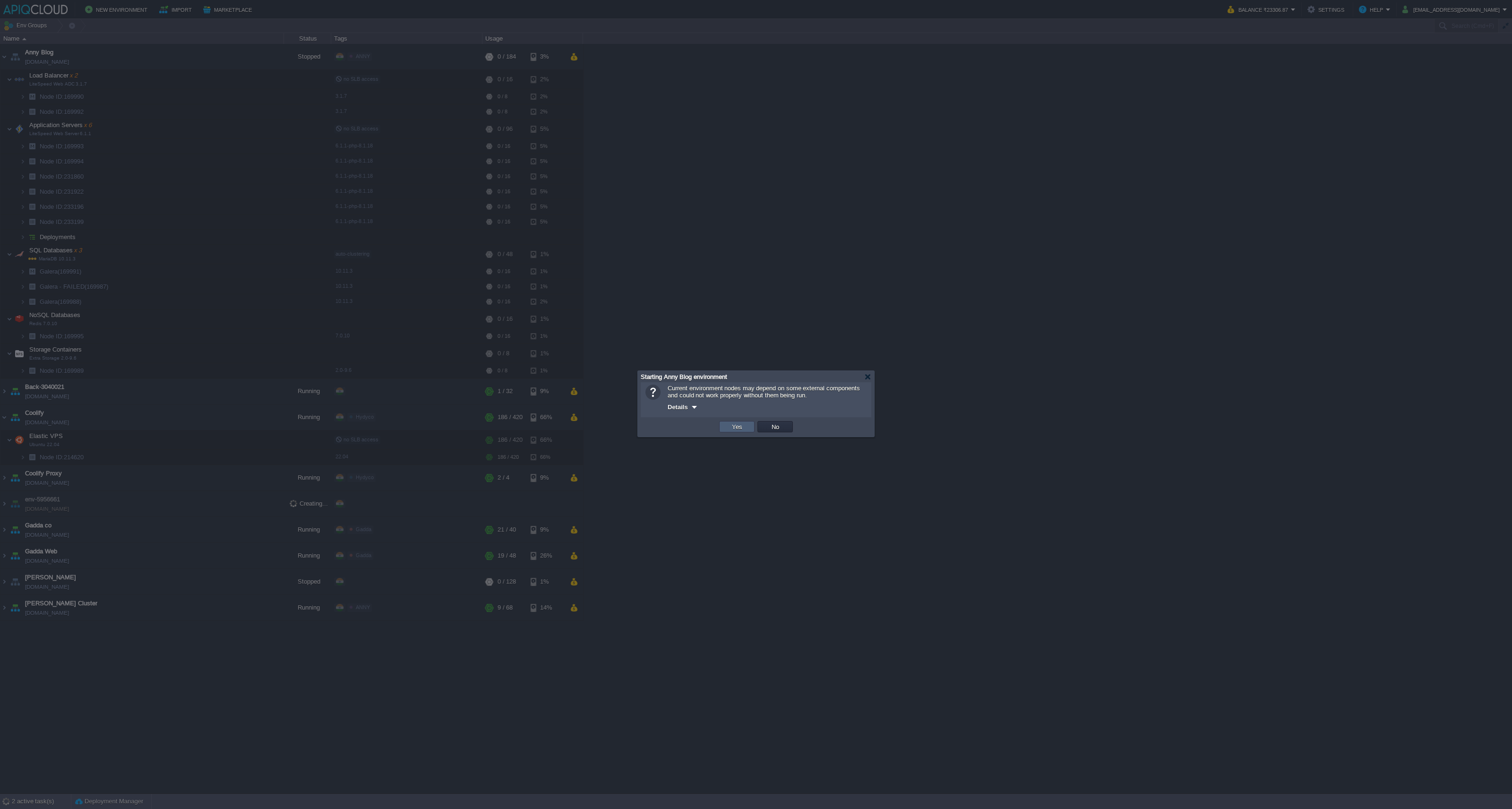
click at [742, 424] on button "Yes" at bounding box center [737, 427] width 16 height 9
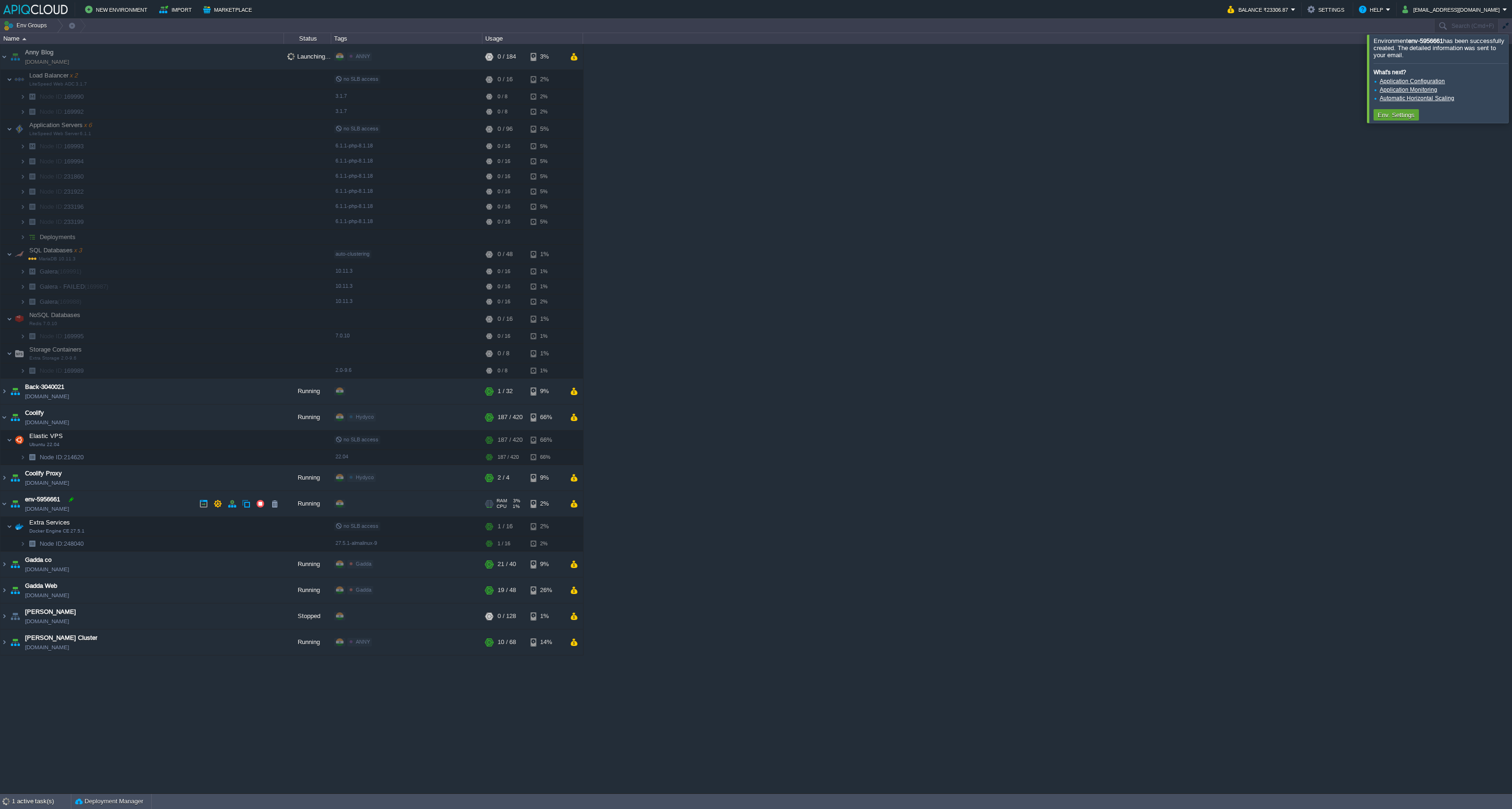
click at [69, 497] on div at bounding box center [71, 499] width 9 height 9
click at [76, 500] on input "env-5956661" at bounding box center [155, 499] width 259 height 13
click at [76, 499] on div at bounding box center [71, 499] width 9 height 9
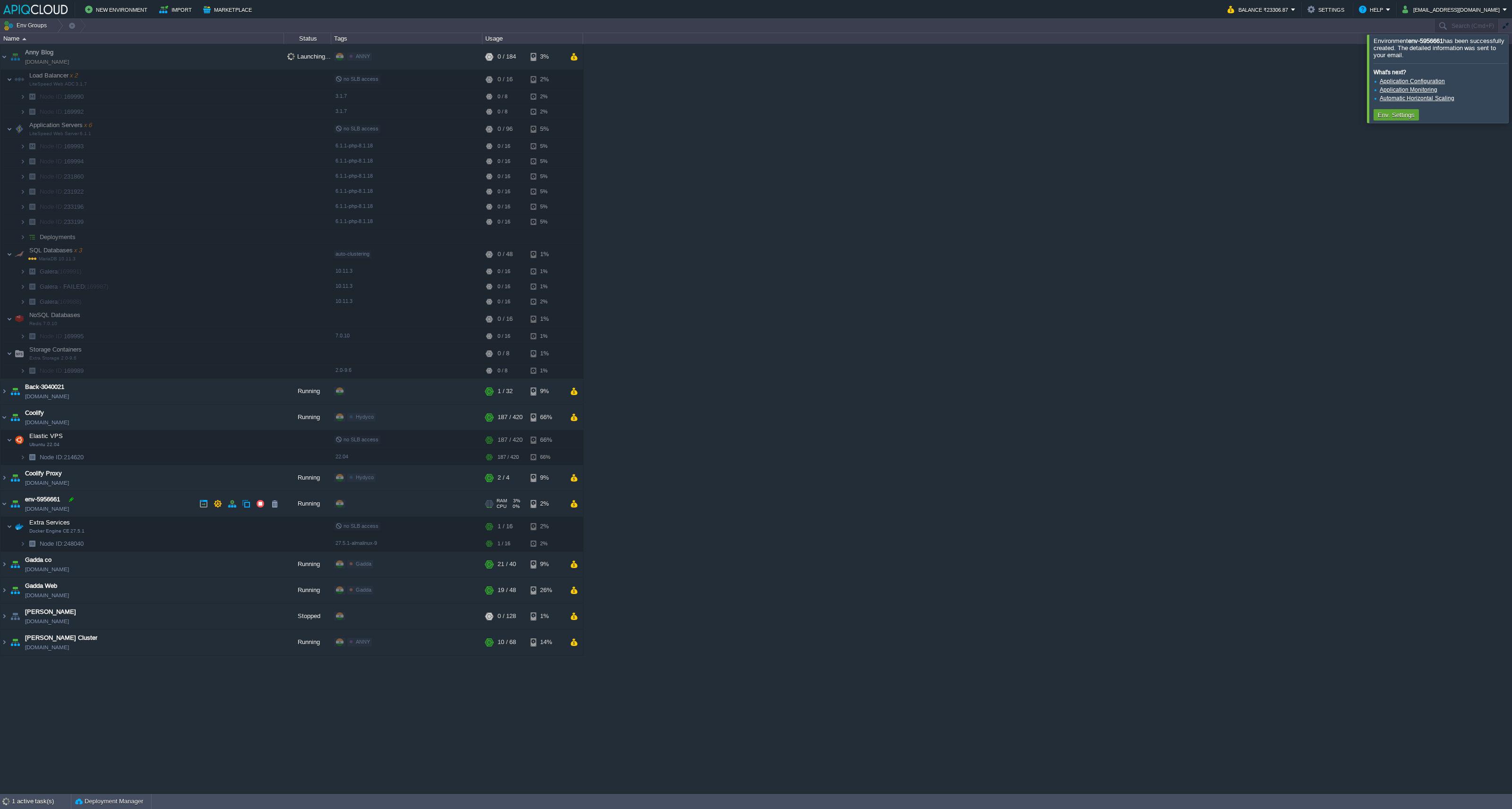
type input "env-5956661"
type input "Typesense"
click at [237, 528] on button "button" at bounding box center [241, 527] width 9 height 9
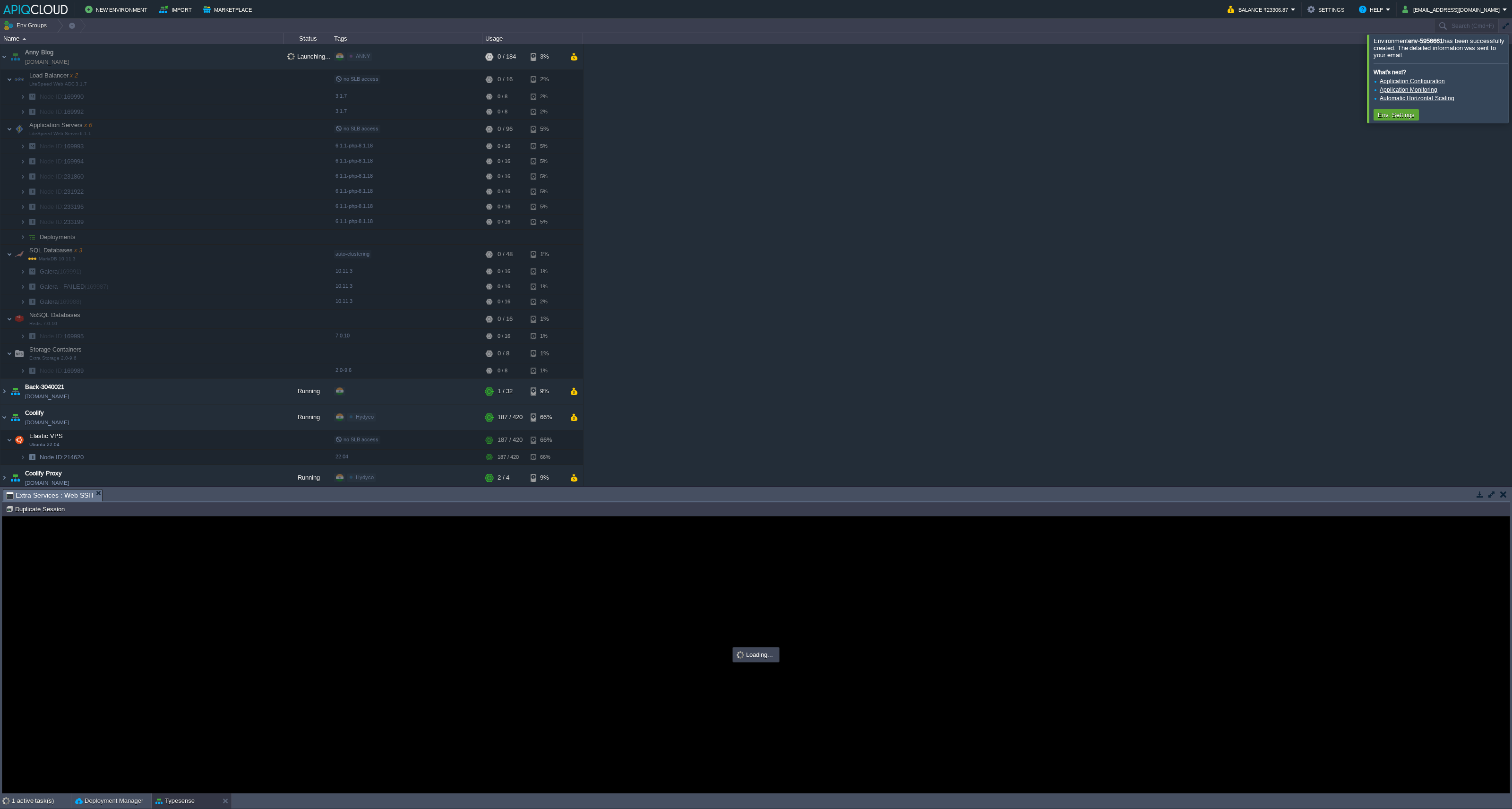
click at [426, 594] on div at bounding box center [756, 655] width 1508 height 277
type input "#000000"
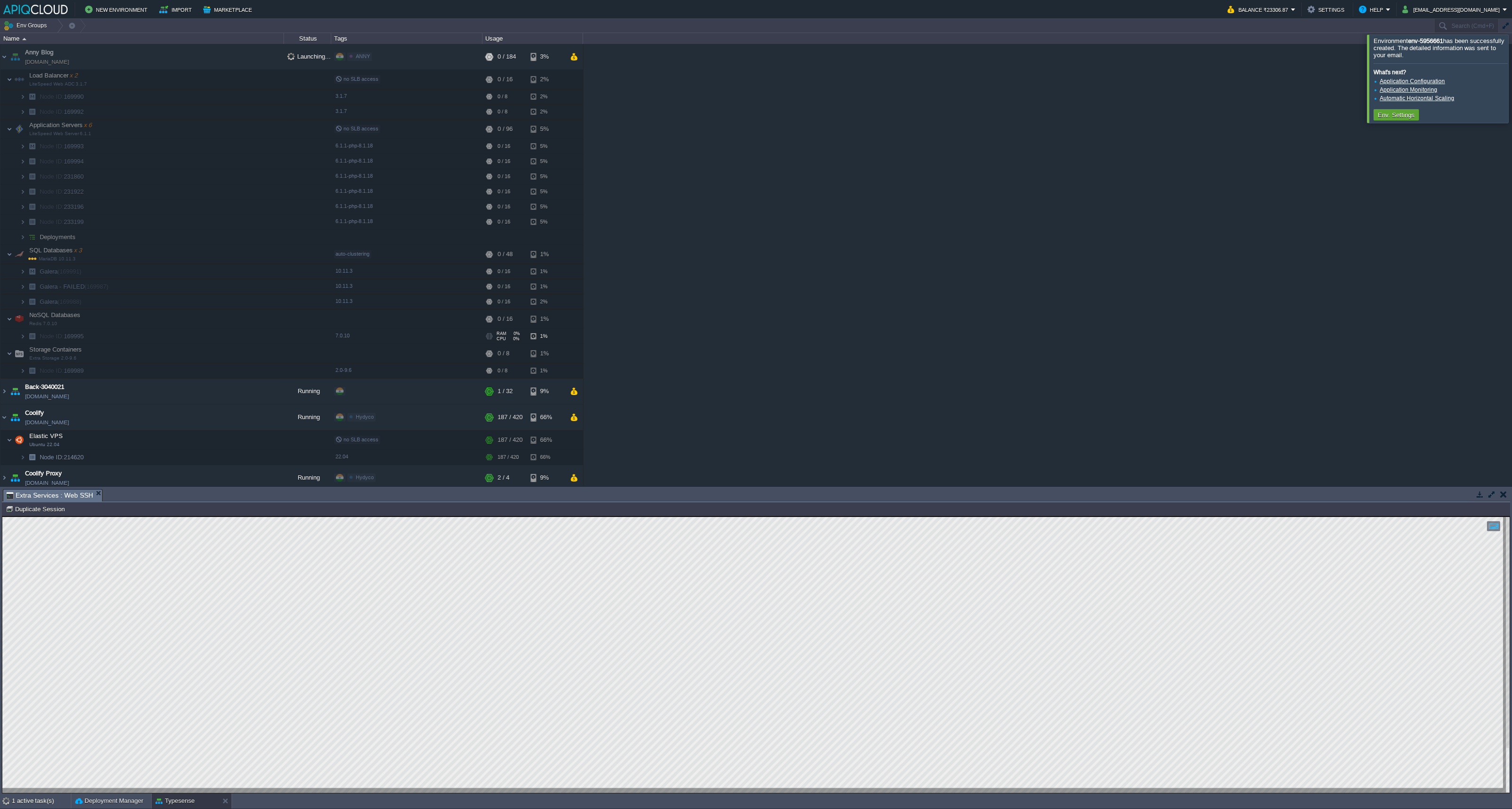
scroll to position [160, 0]
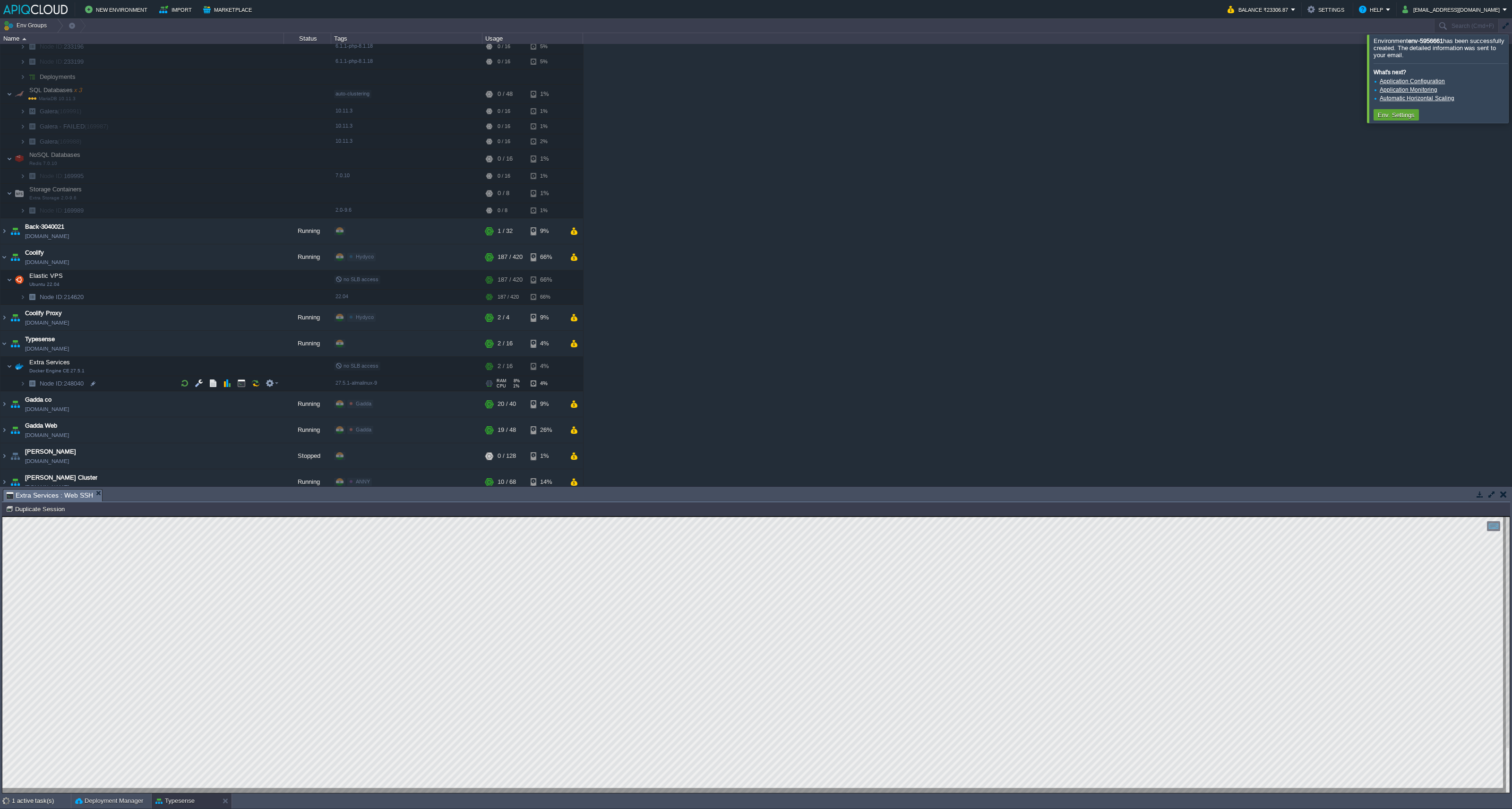
click at [23, 384] on img at bounding box center [23, 383] width 6 height 15
click at [99, 416] on div at bounding box center [99, 414] width 9 height 9
